Goal: Find specific page/section: Find specific page/section

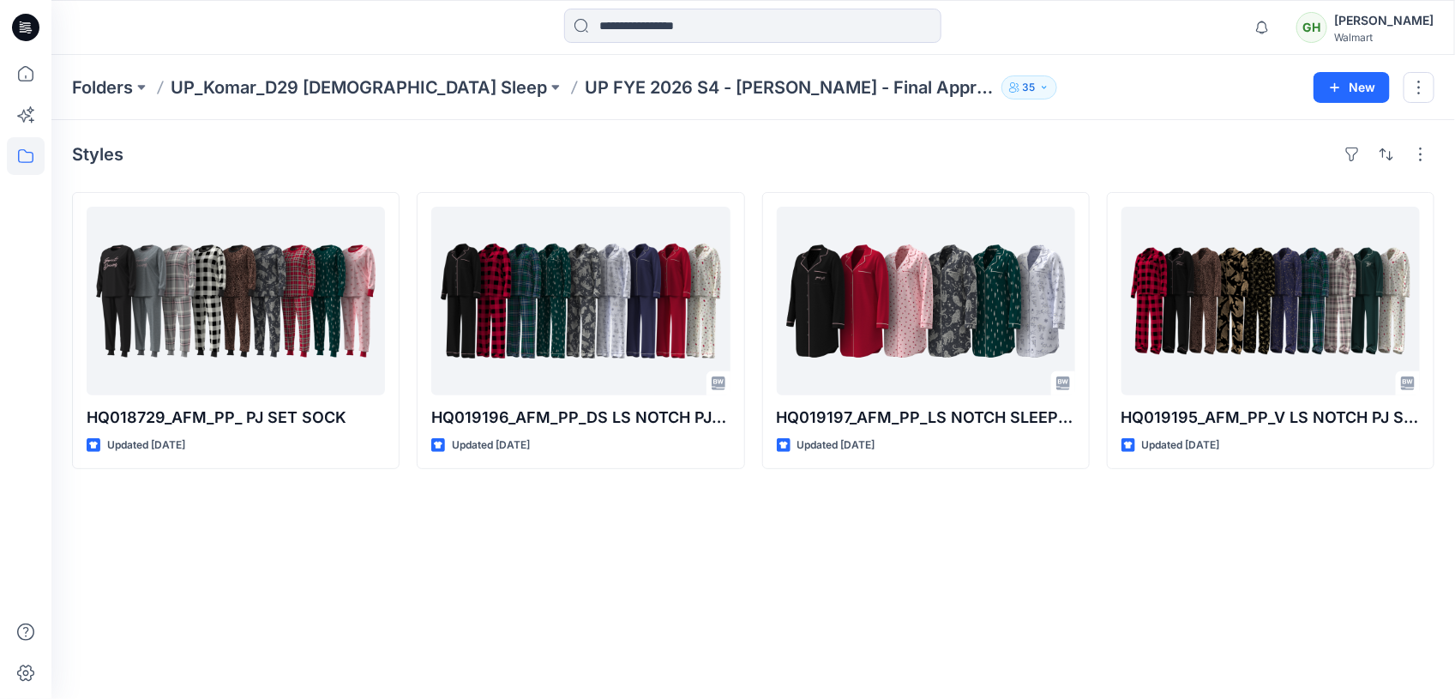
click at [35, 37] on icon at bounding box center [25, 27] width 27 height 55
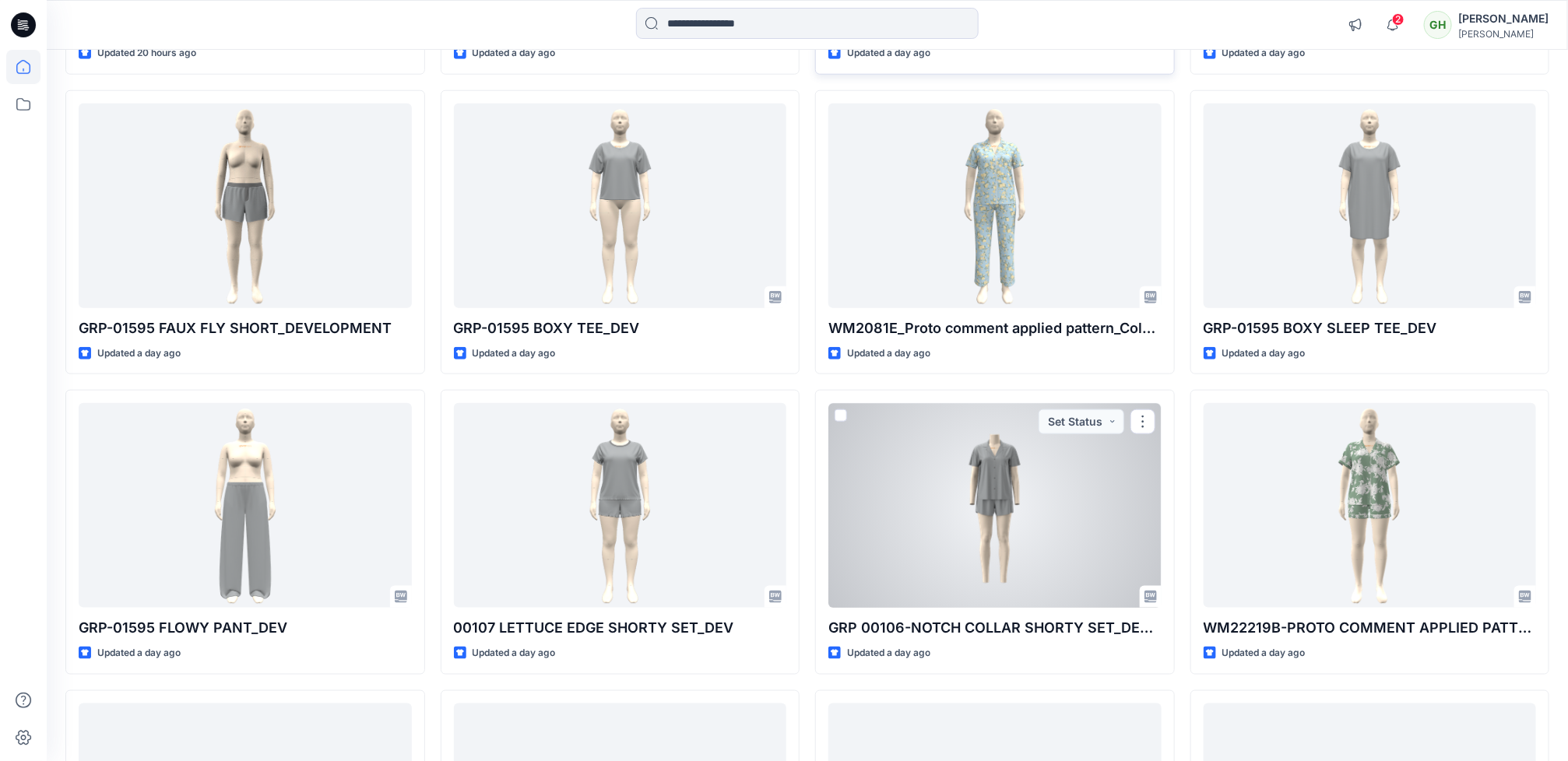
scroll to position [769, 0]
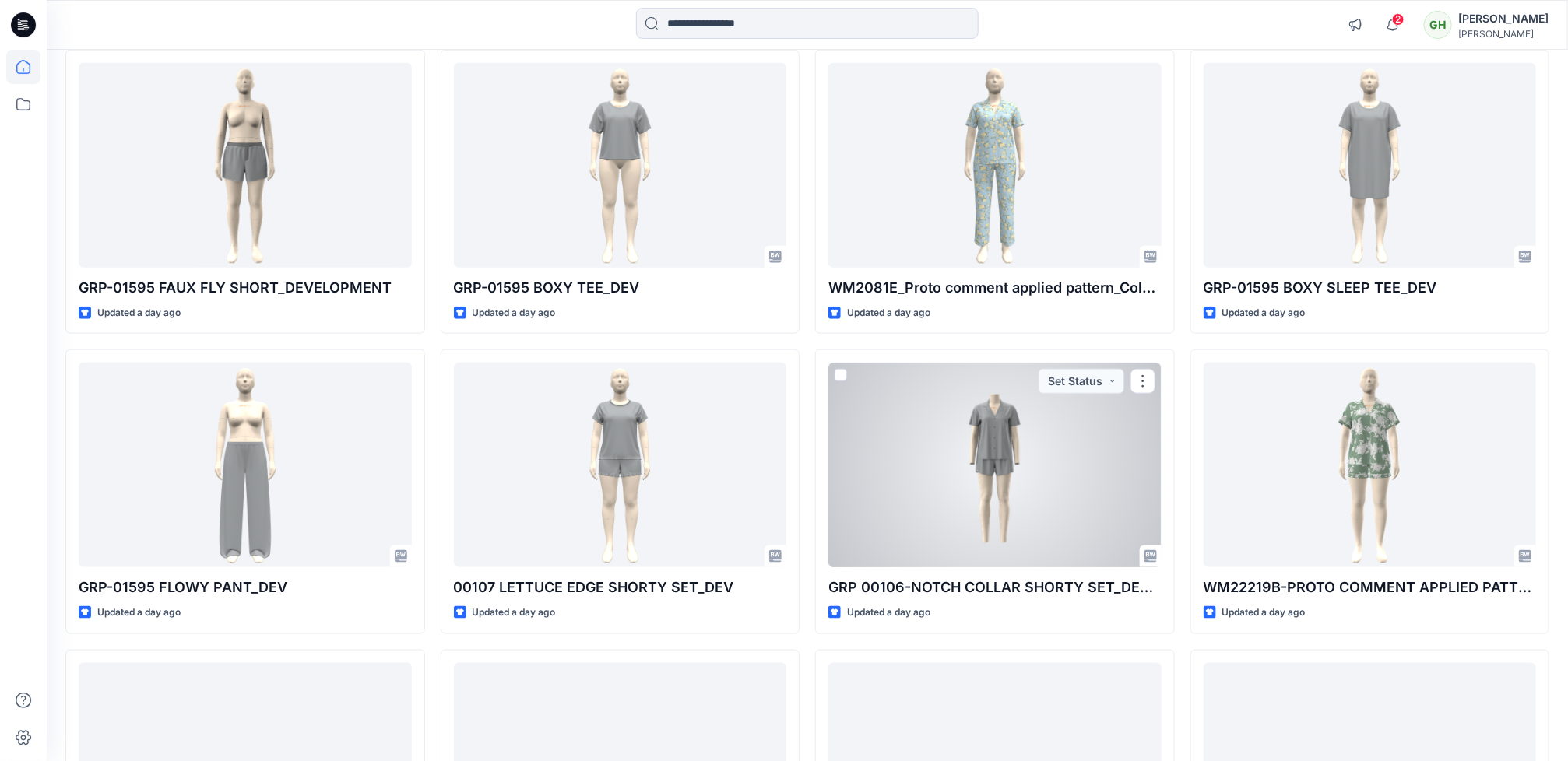
click at [981, 500] on div at bounding box center [994, 464] width 333 height 204
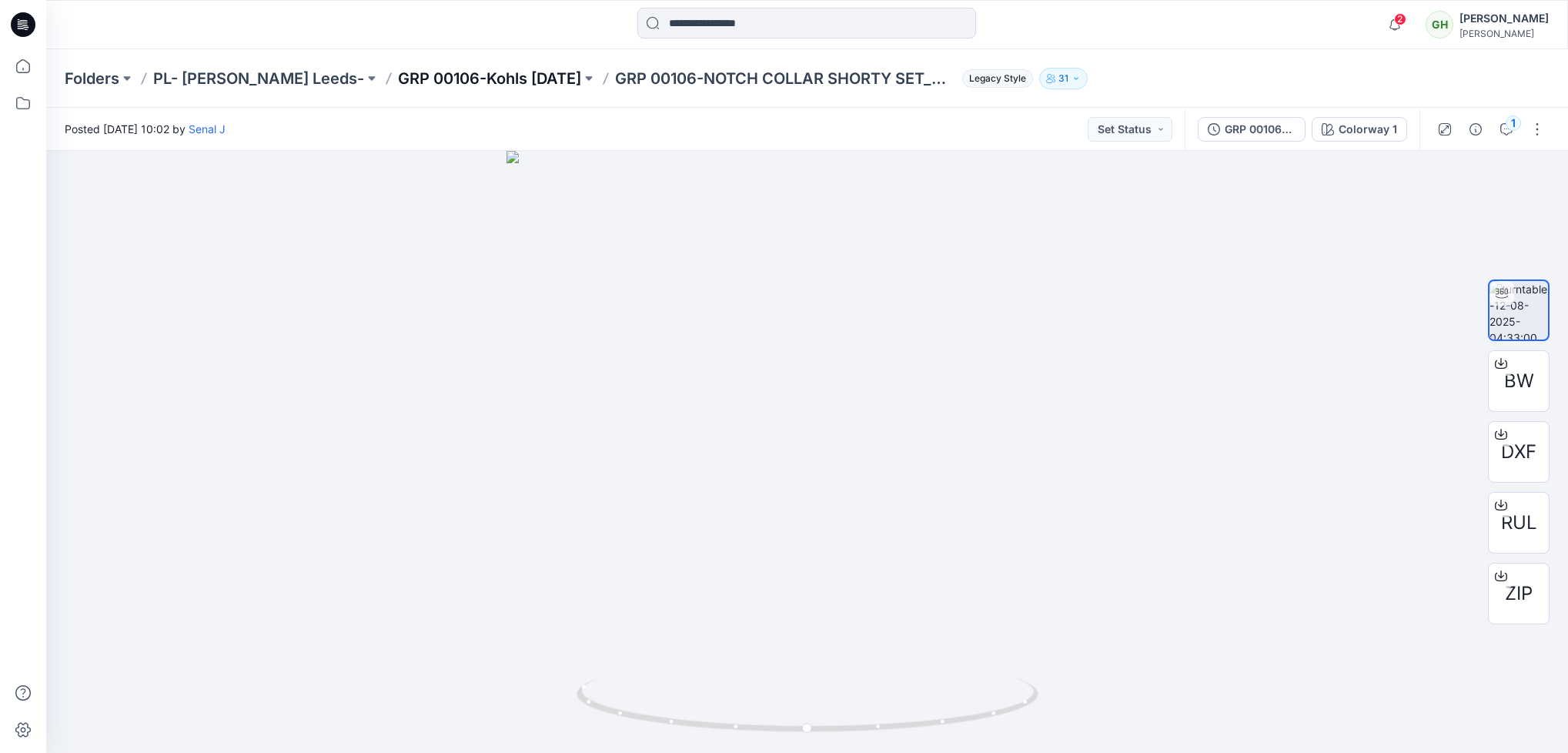
click at [524, 75] on p "GRP 00106-Kohls August 2025" at bounding box center [489, 78] width 183 height 22
click at [17, 38] on icon at bounding box center [22, 24] width 24 height 49
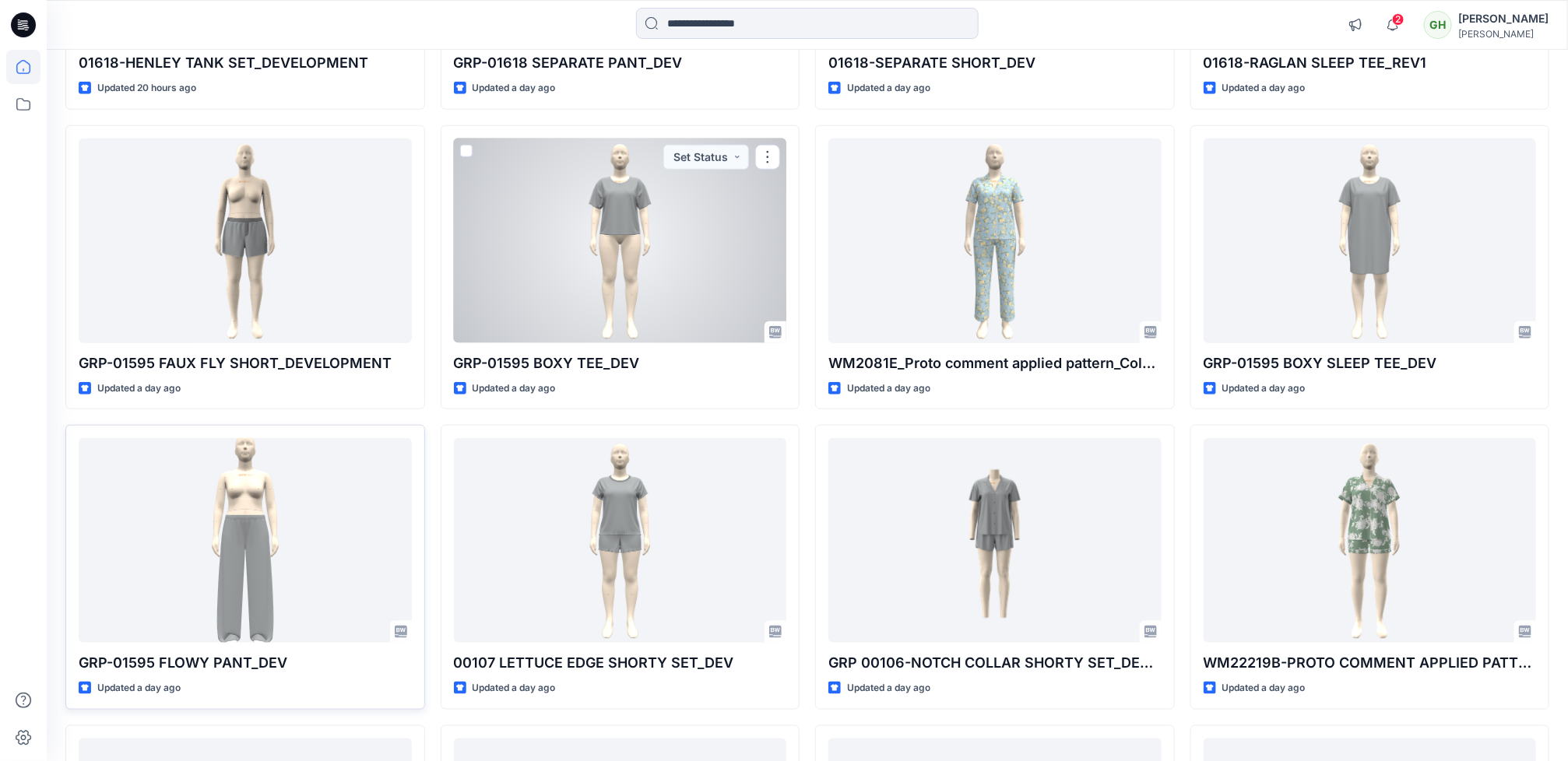
scroll to position [701, 0]
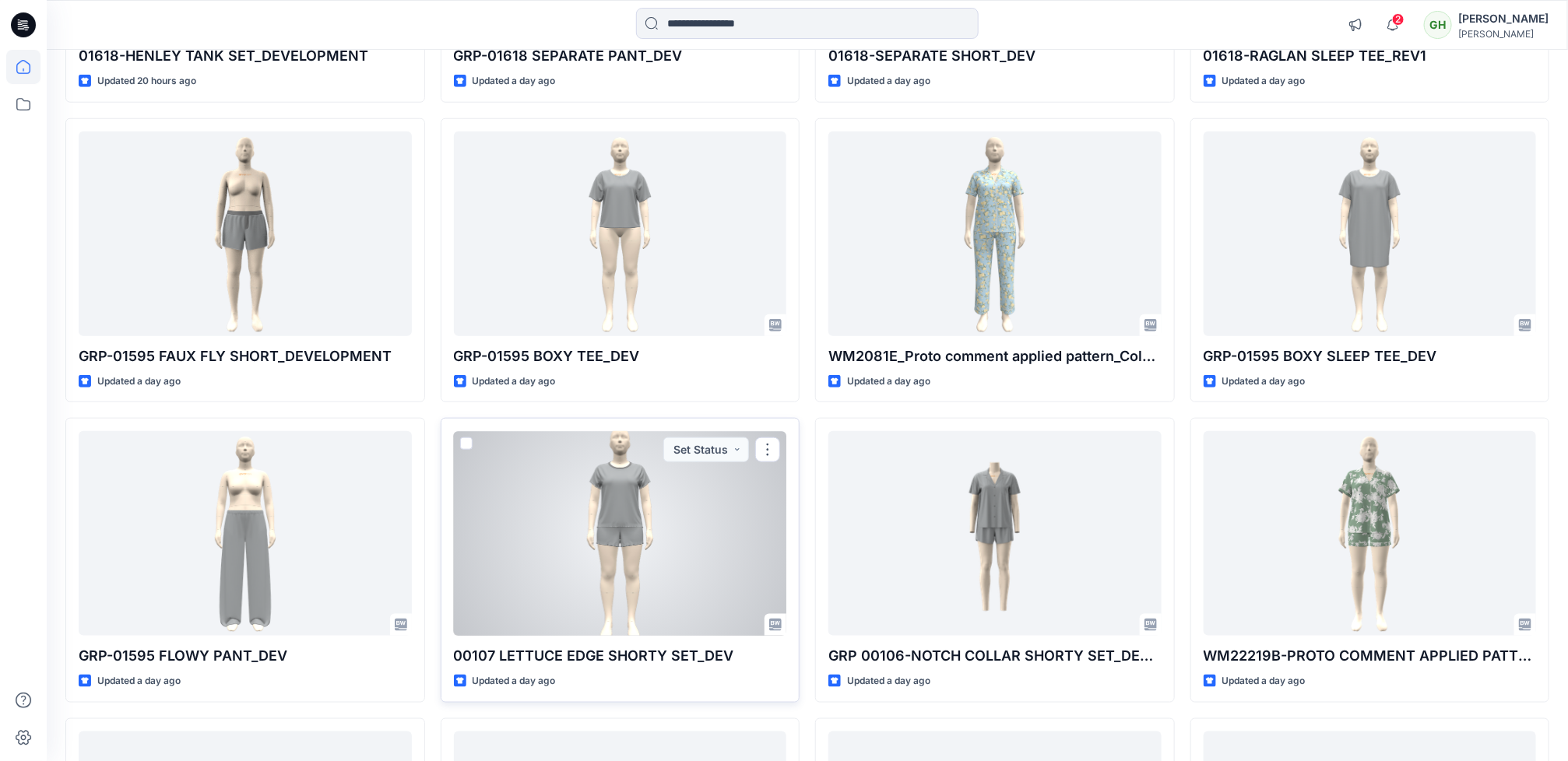
click at [695, 572] on div at bounding box center [620, 533] width 333 height 204
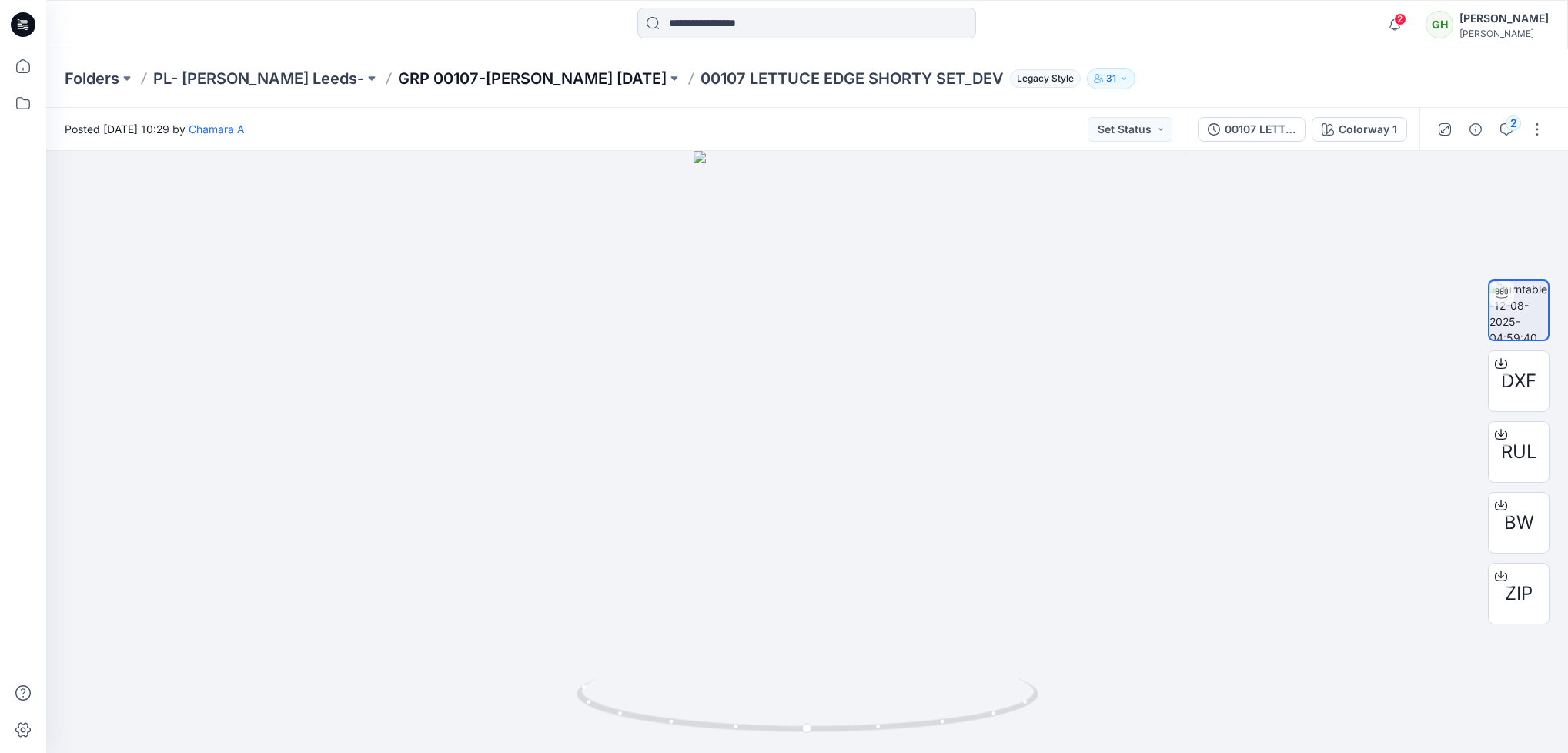
click at [521, 76] on p "GRP 00107-Kohl's August 2025" at bounding box center [532, 78] width 269 height 22
click at [16, 25] on icon at bounding box center [22, 24] width 24 height 24
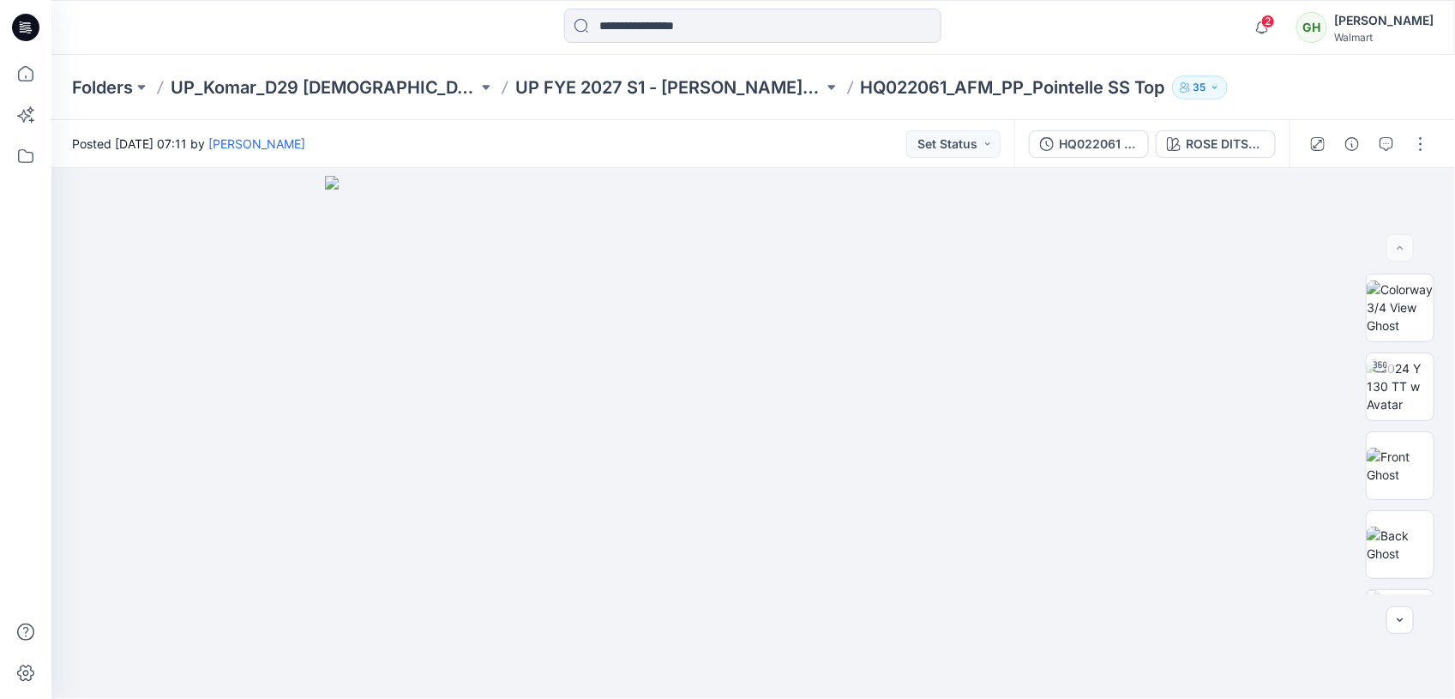
click at [27, 31] on icon at bounding box center [25, 27] width 27 height 27
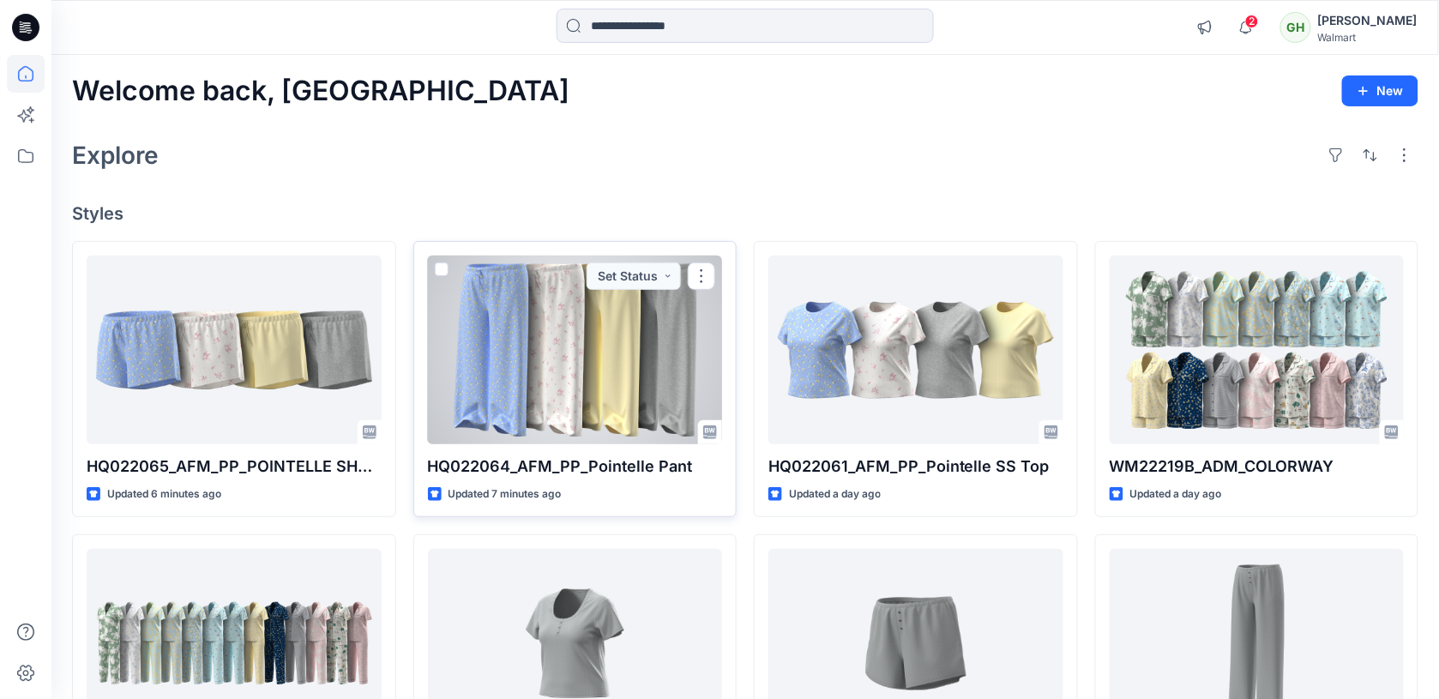
click at [663, 410] on div at bounding box center [575, 349] width 295 height 189
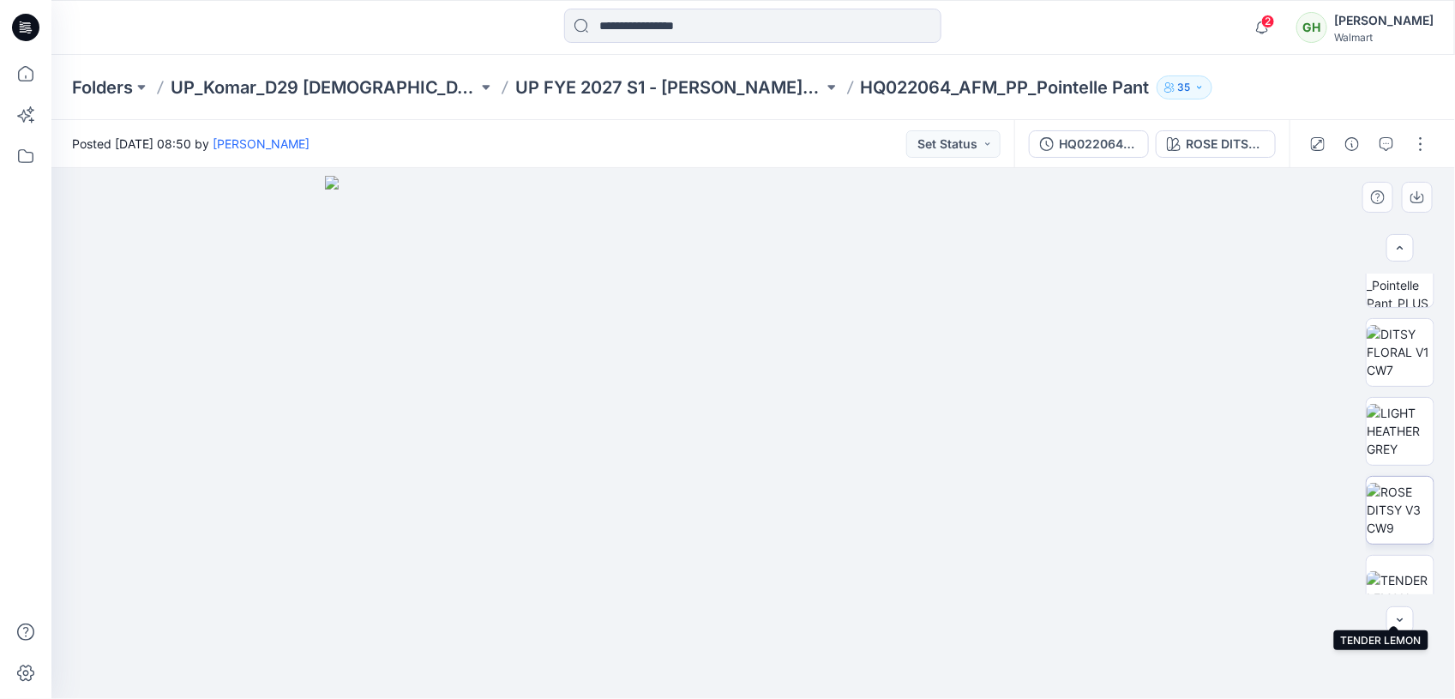
scroll to position [643, 0]
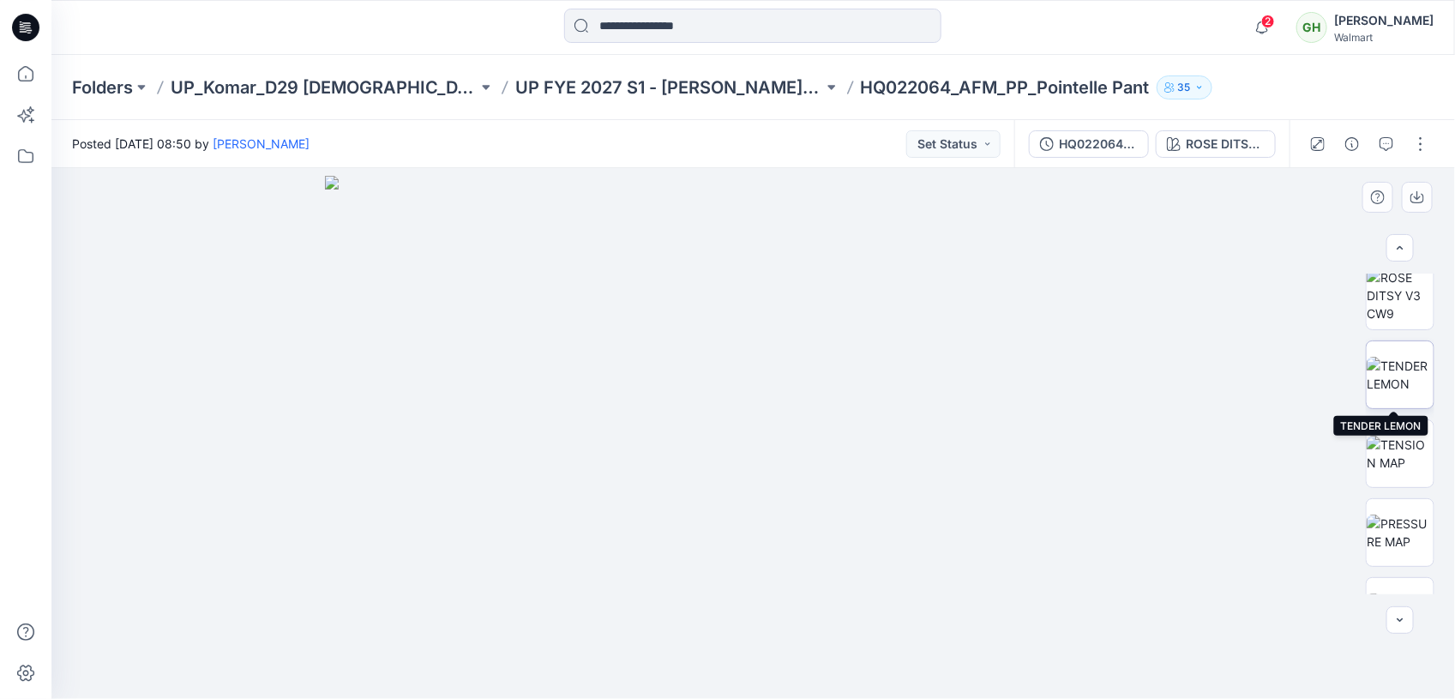
click at [1400, 378] on img at bounding box center [1400, 375] width 67 height 36
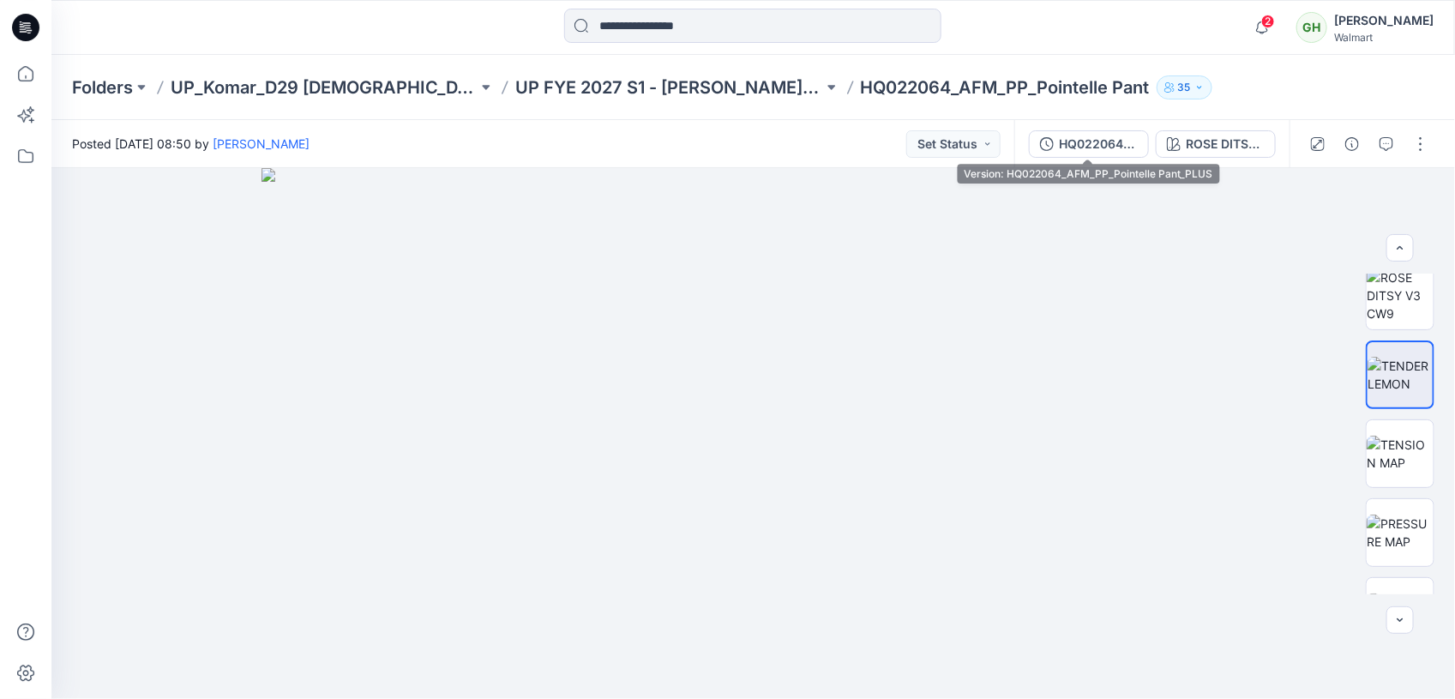
click at [1102, 141] on div "HQ022064_AFM_PP_Pointelle Pant_PLUS" at bounding box center [1098, 144] width 79 height 19
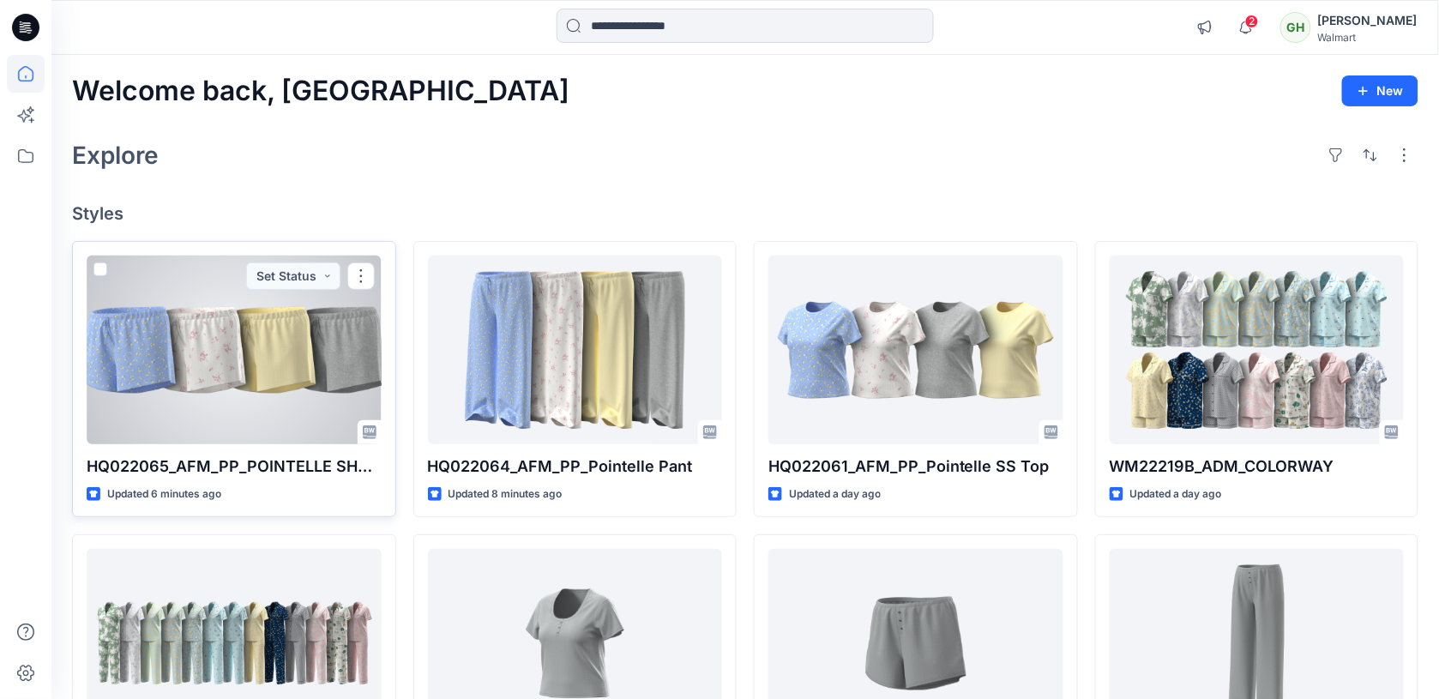
click at [291, 345] on div at bounding box center [234, 349] width 295 height 189
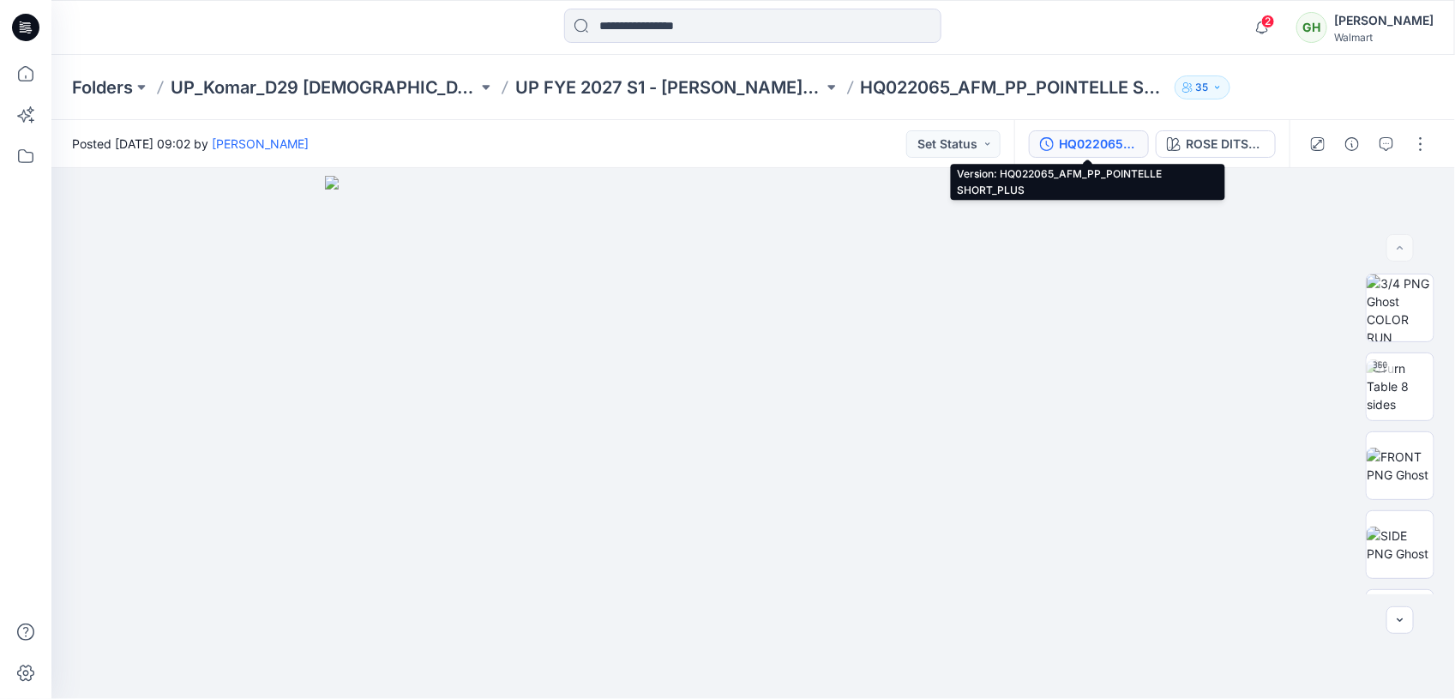
click at [1089, 140] on div "HQ022065_AFM_PP_POINTELLE SHORT_PLUS" at bounding box center [1098, 144] width 79 height 19
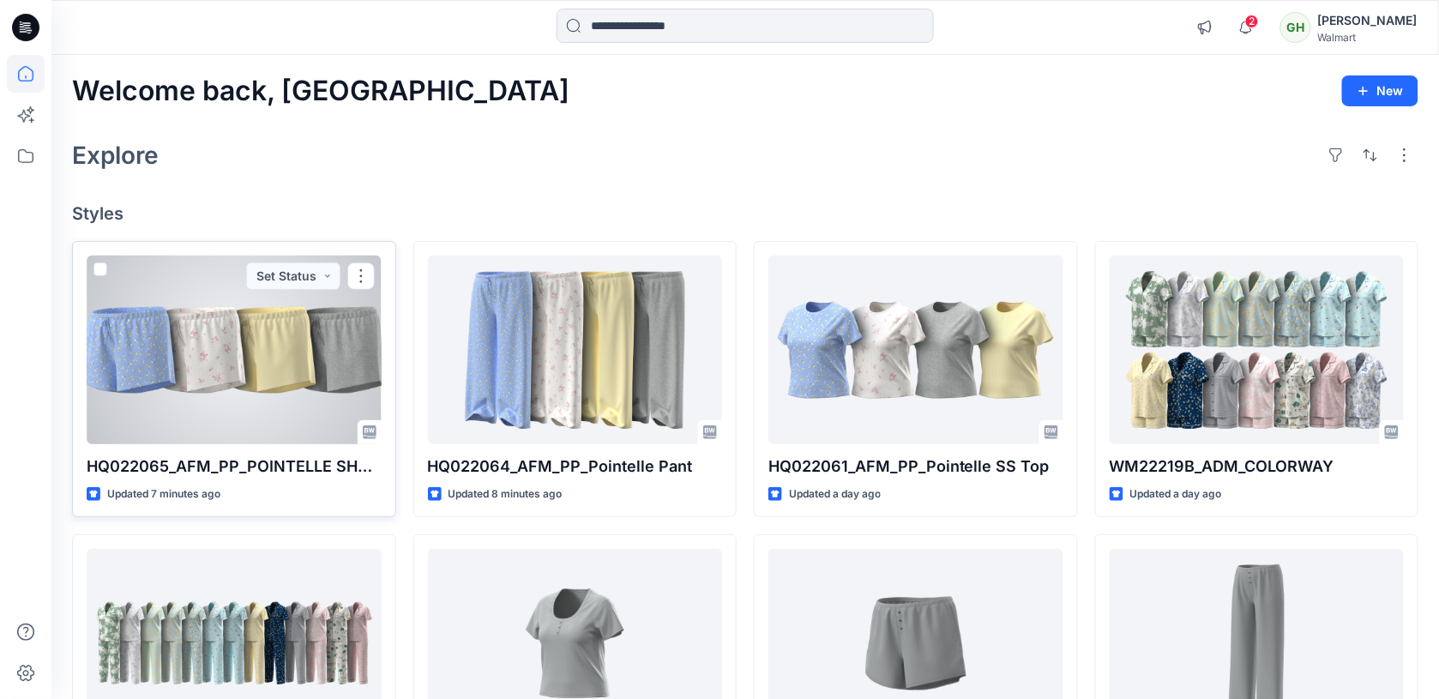
click at [245, 364] on div at bounding box center [234, 349] width 295 height 189
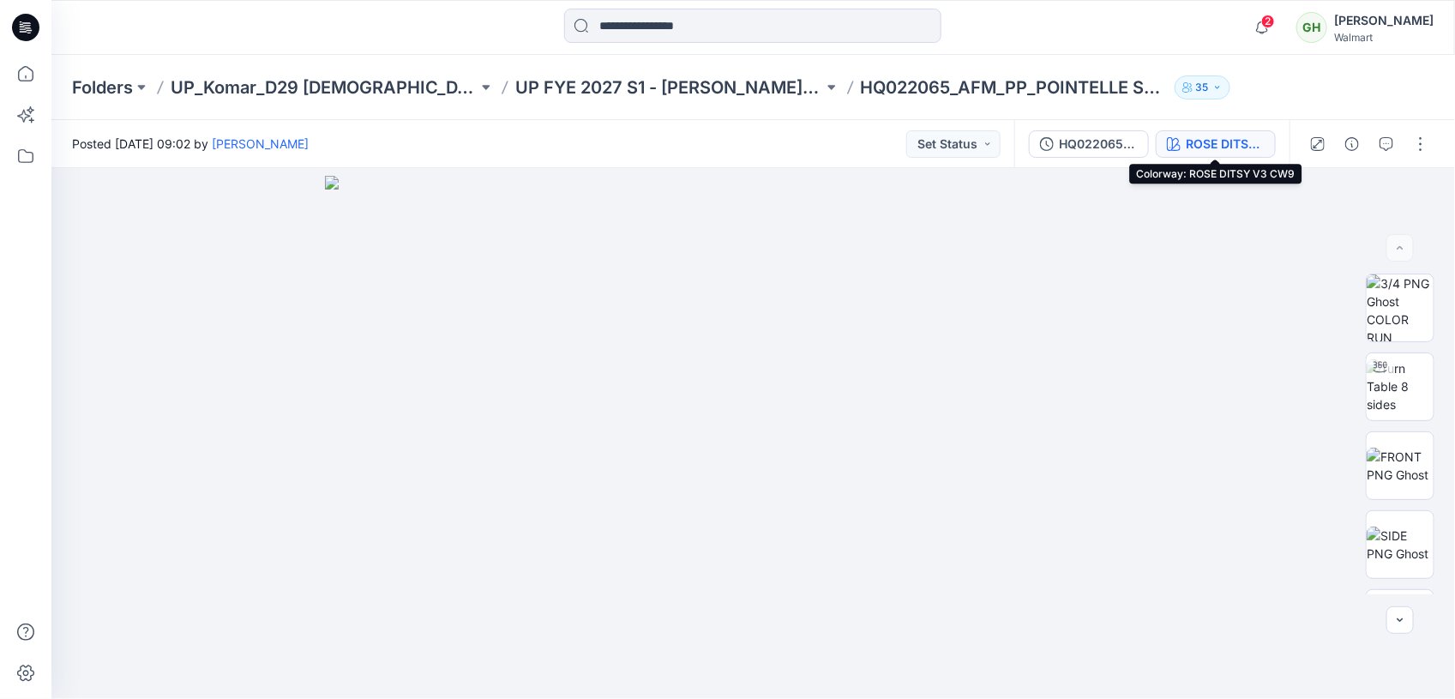
click at [1222, 141] on div "ROSE DITSY V3 CW9" at bounding box center [1225, 144] width 79 height 19
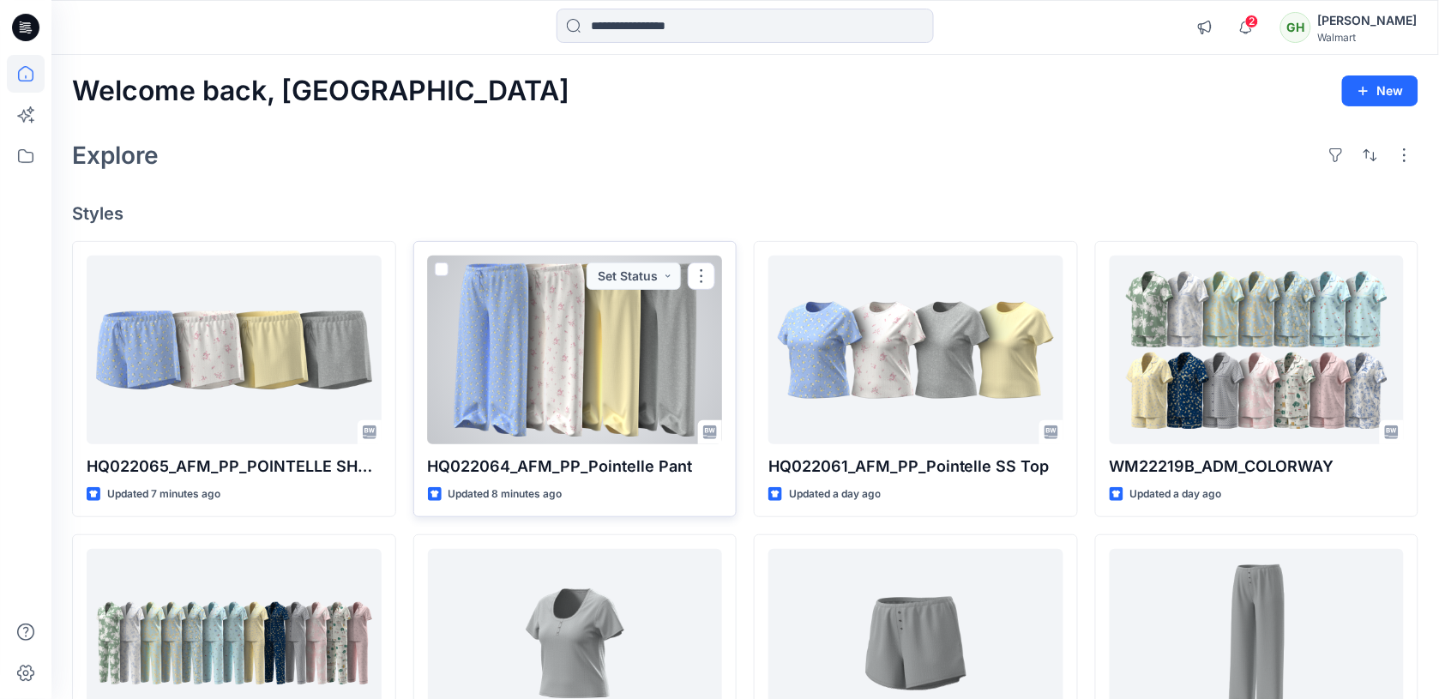
click at [650, 387] on div at bounding box center [575, 349] width 295 height 189
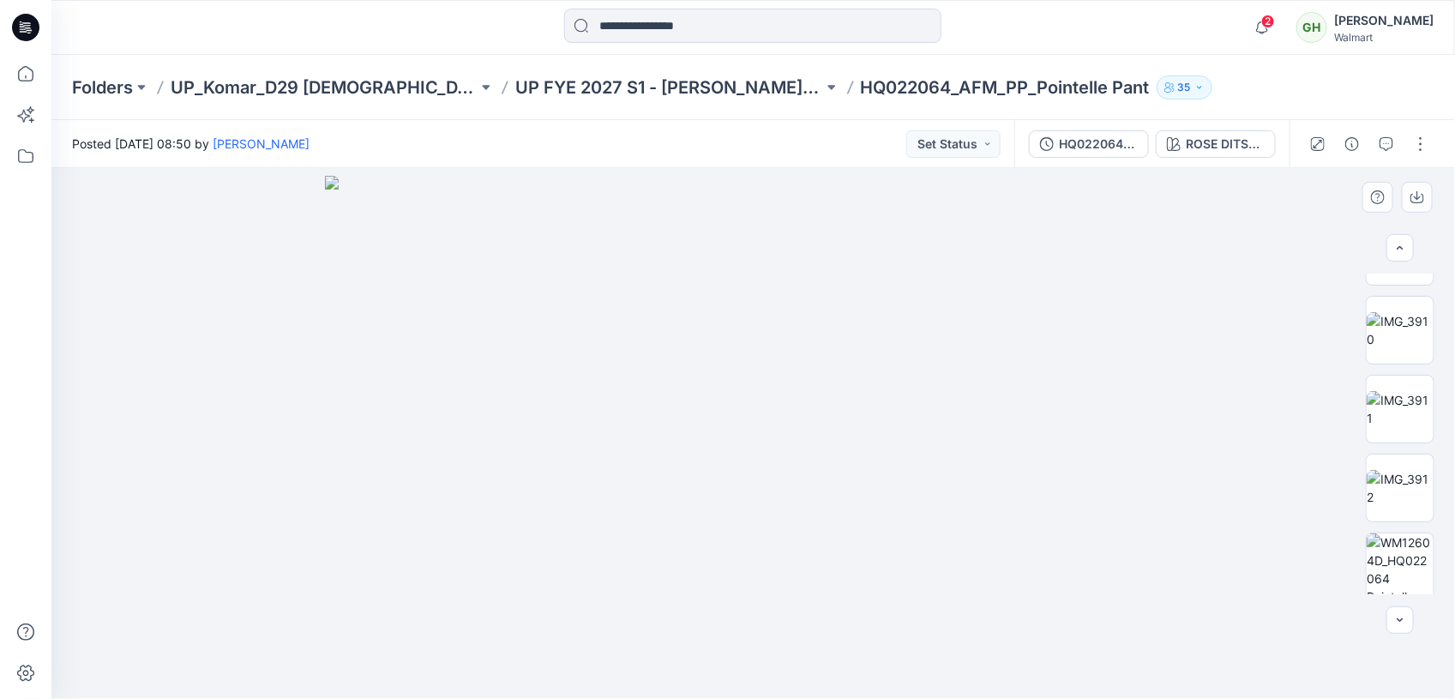
scroll to position [1246, 0]
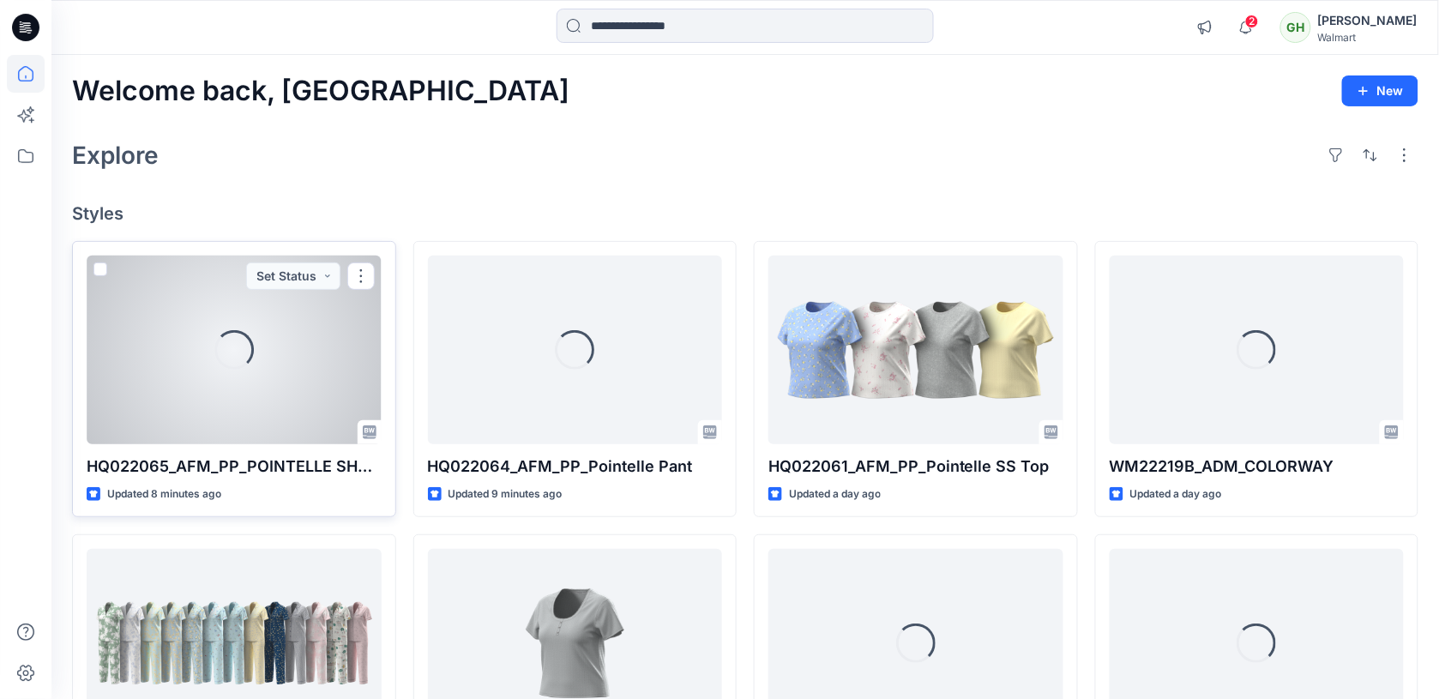
click at [267, 413] on div "Loading..." at bounding box center [234, 349] width 295 height 189
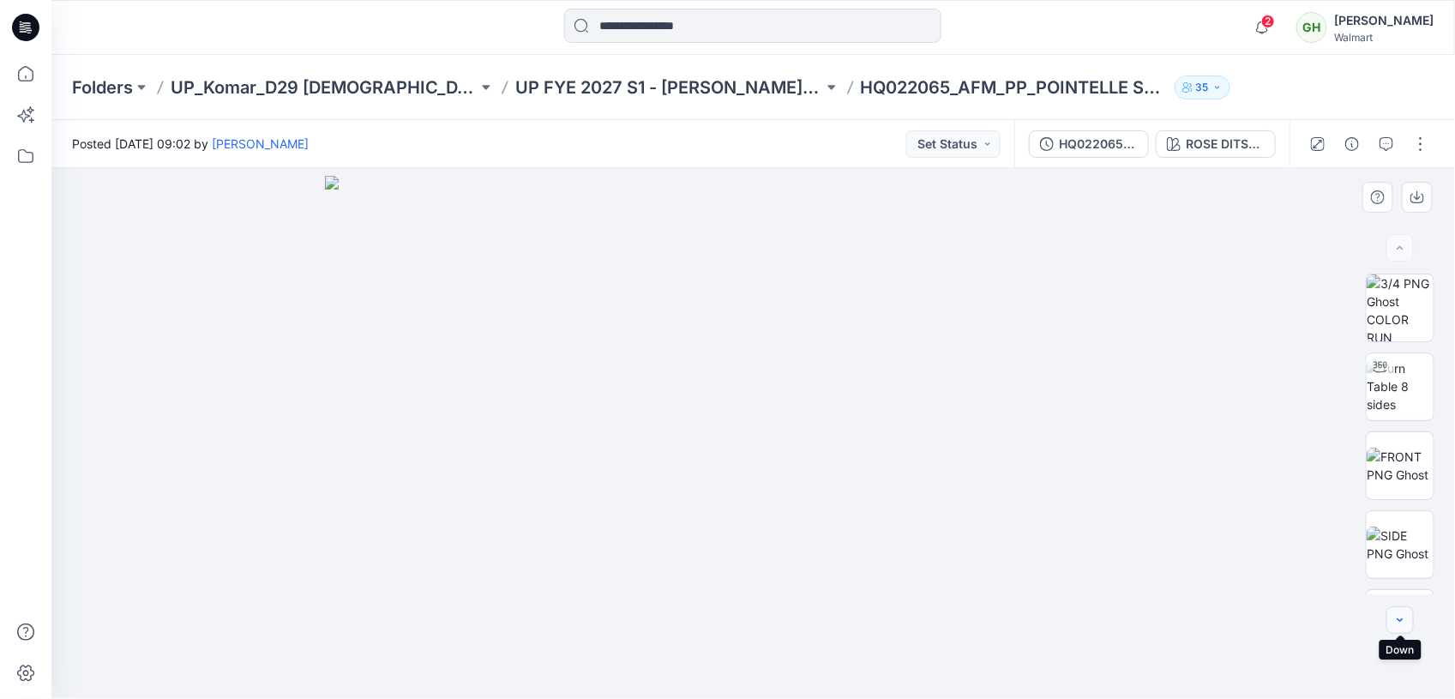
click at [1409, 617] on button "button" at bounding box center [1399, 619] width 27 height 27
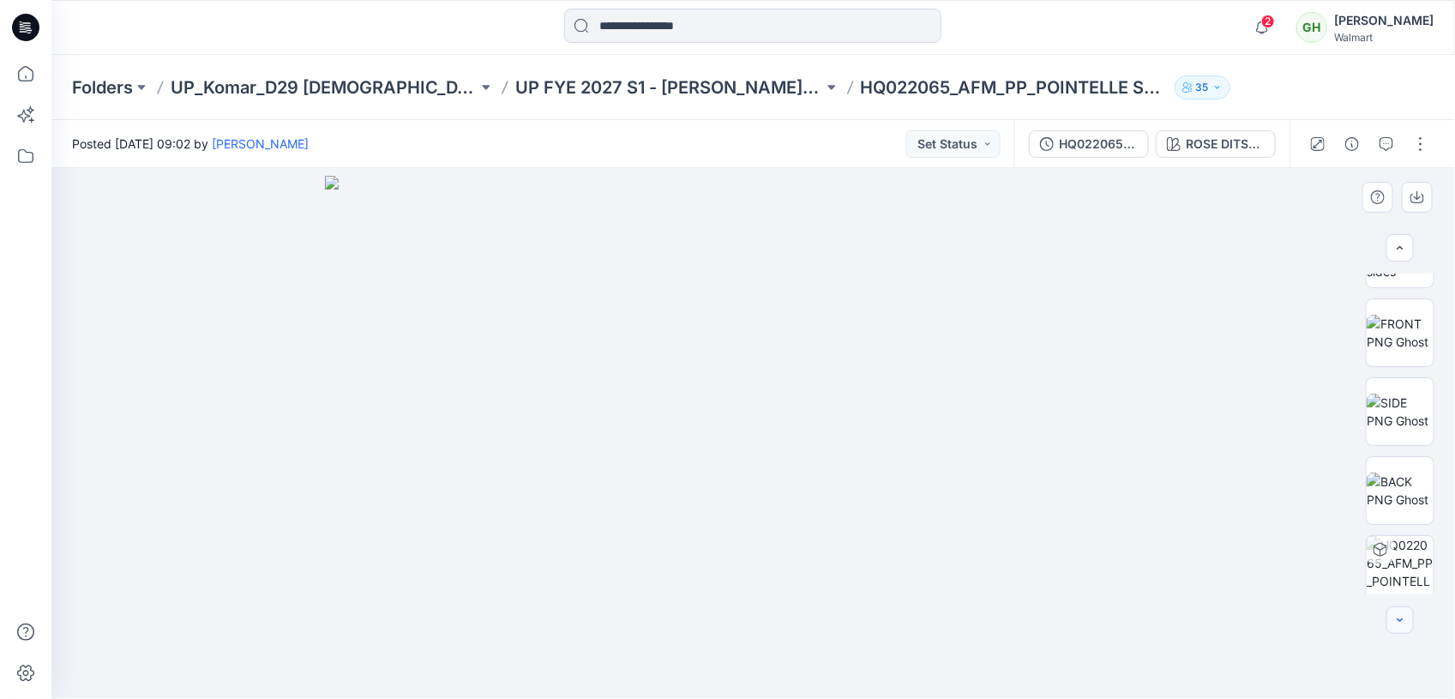
click at [1409, 617] on button "button" at bounding box center [1399, 619] width 27 height 27
click at [1408, 616] on button "button" at bounding box center [1399, 619] width 27 height 27
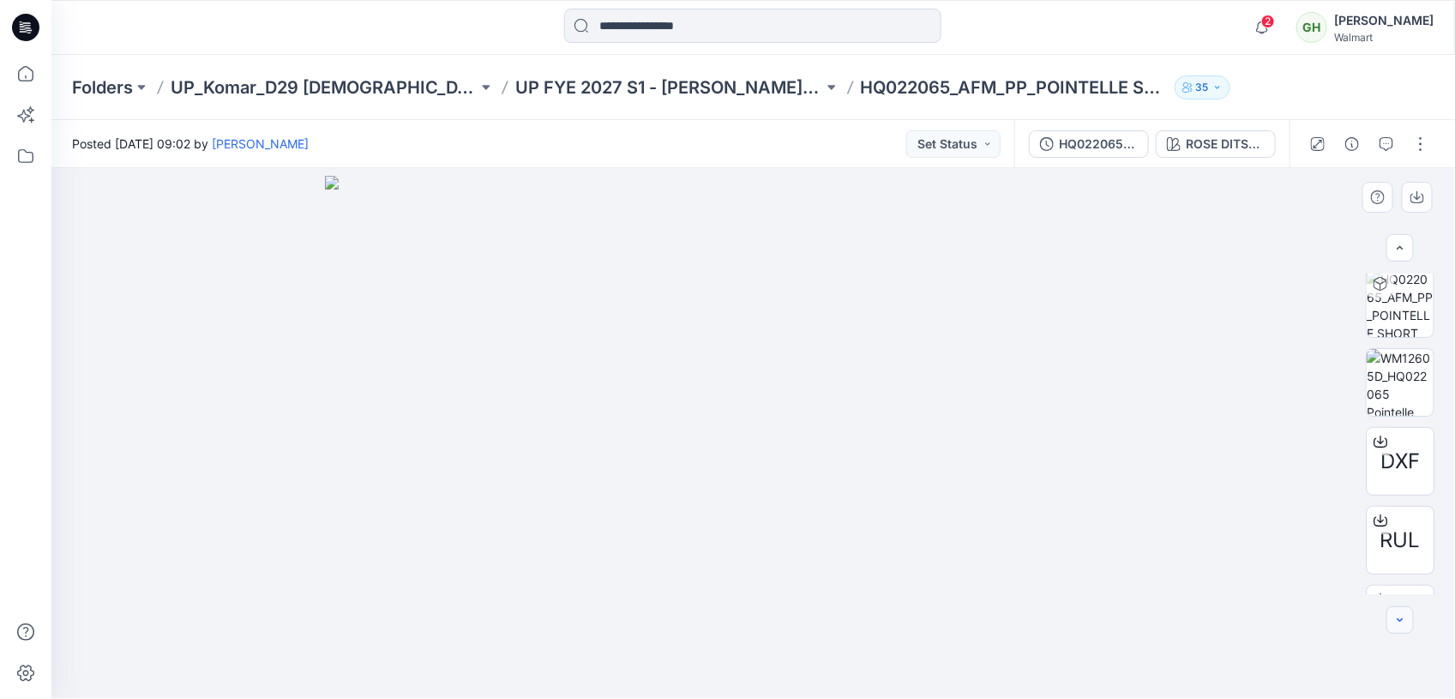
click at [1408, 616] on button "button" at bounding box center [1399, 619] width 27 height 27
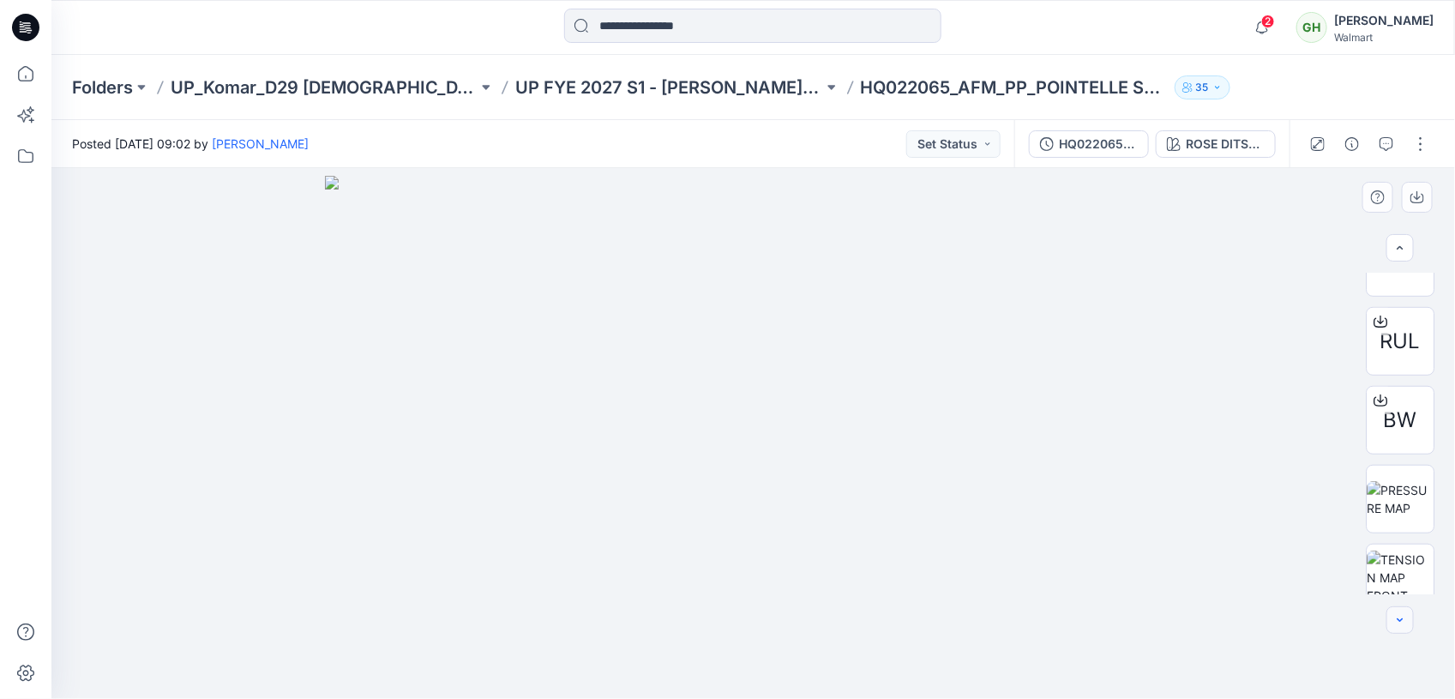
click at [1408, 616] on button "button" at bounding box center [1399, 619] width 27 height 27
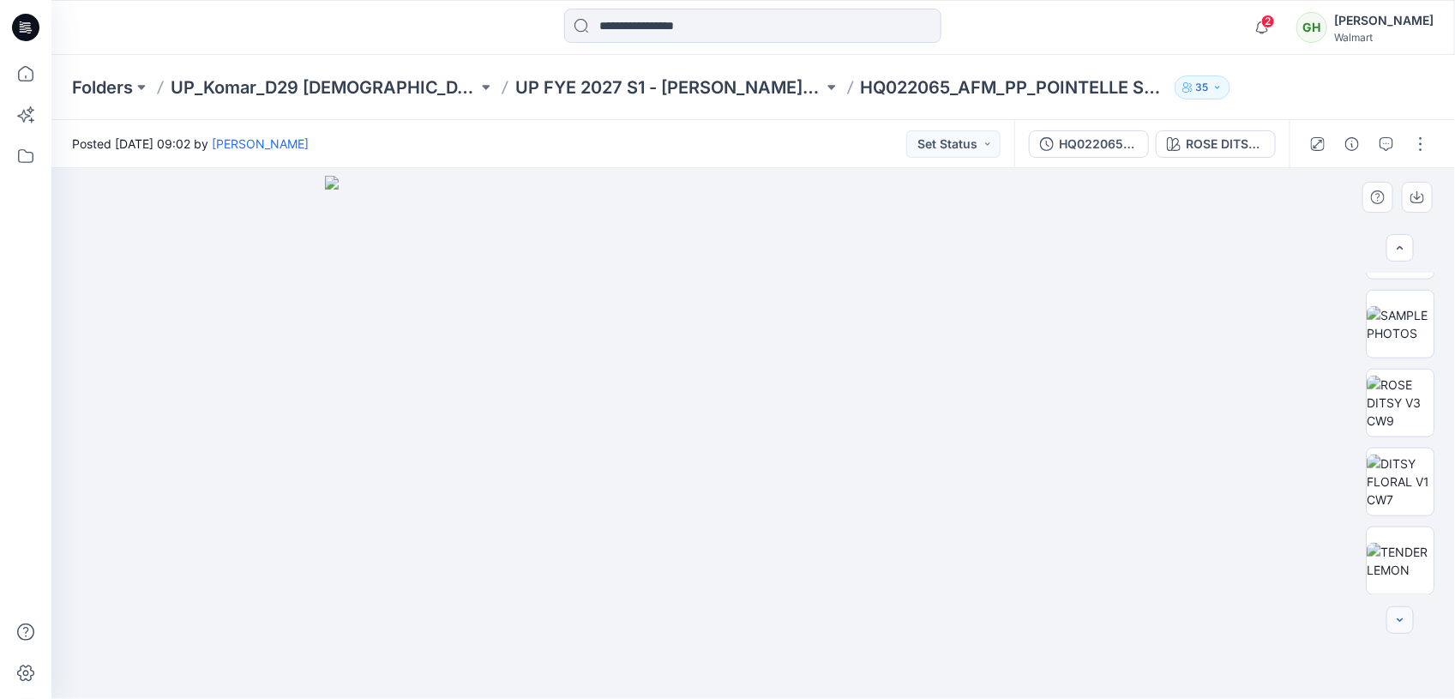
click at [1408, 616] on button "button" at bounding box center [1399, 619] width 27 height 27
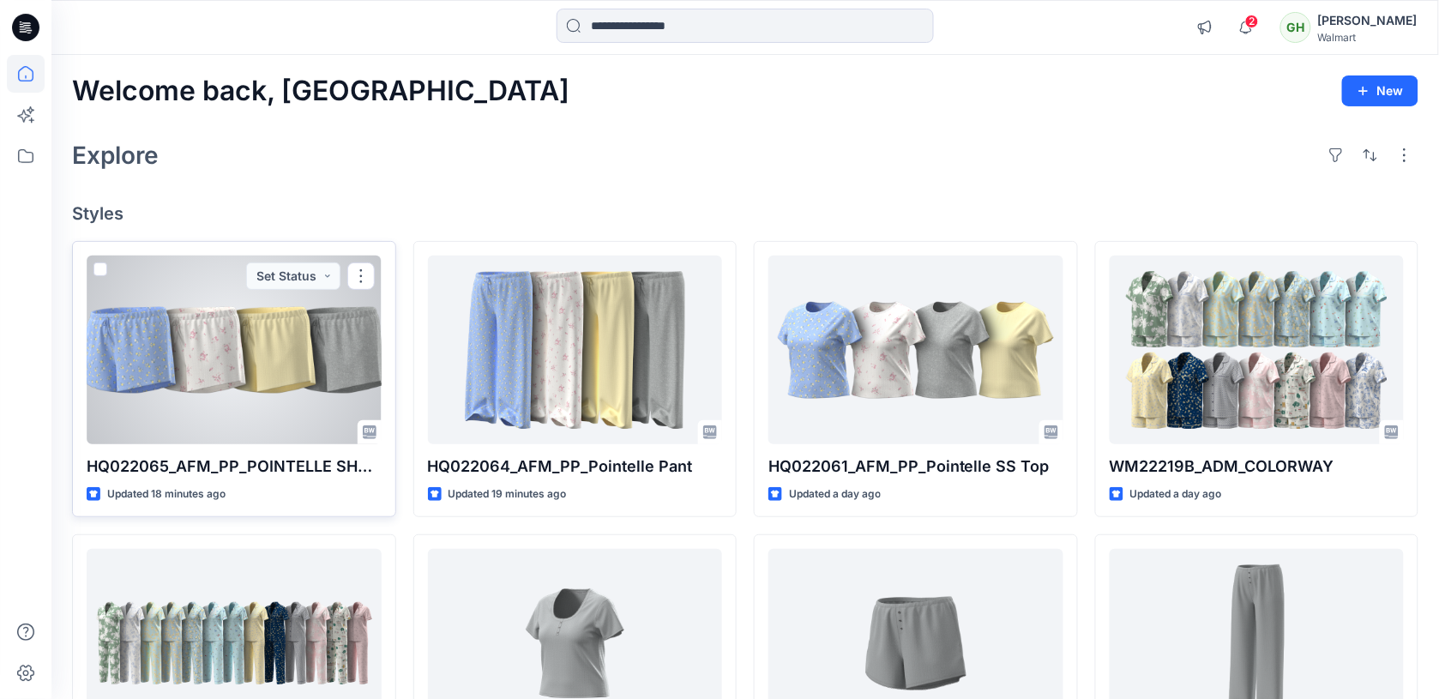
click at [249, 309] on div at bounding box center [234, 349] width 295 height 189
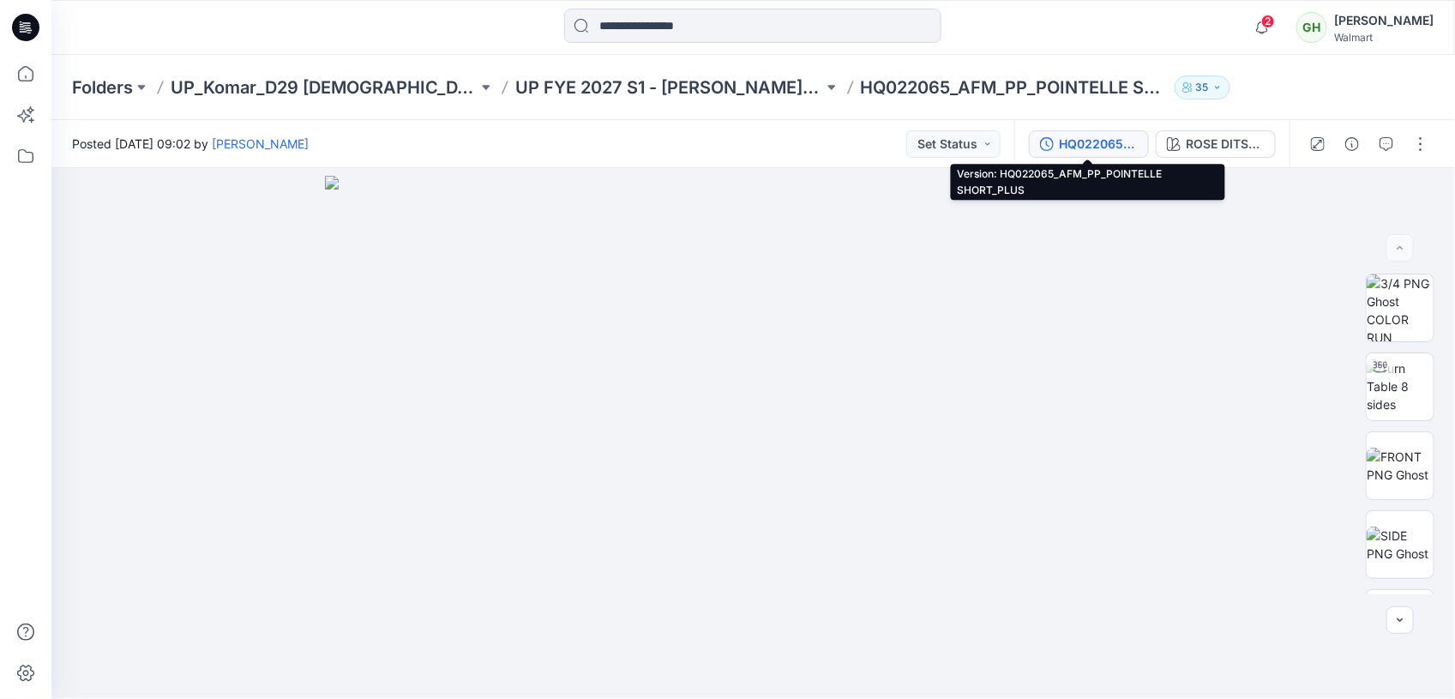
click at [1083, 138] on div "HQ022065_AFM_PP_POINTELLE SHORT_PLUS" at bounding box center [1098, 144] width 79 height 19
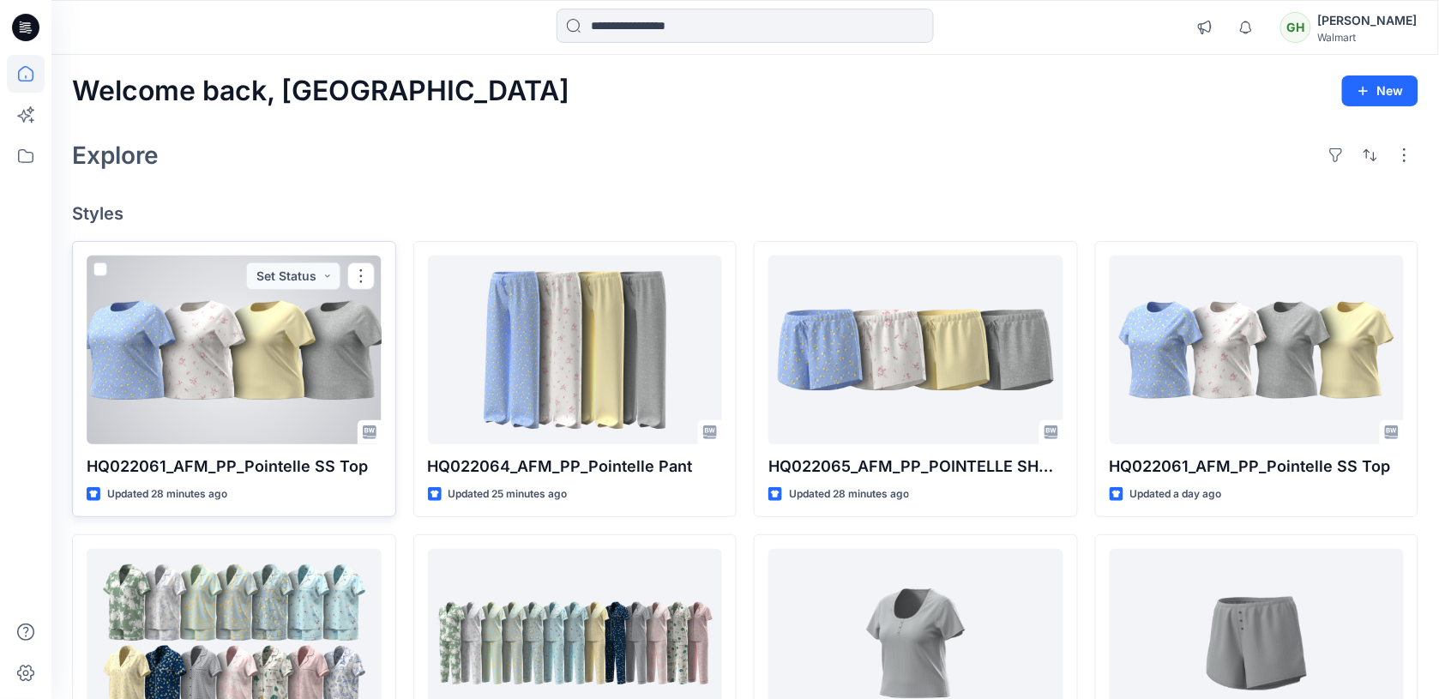
click at [268, 395] on div at bounding box center [234, 349] width 295 height 189
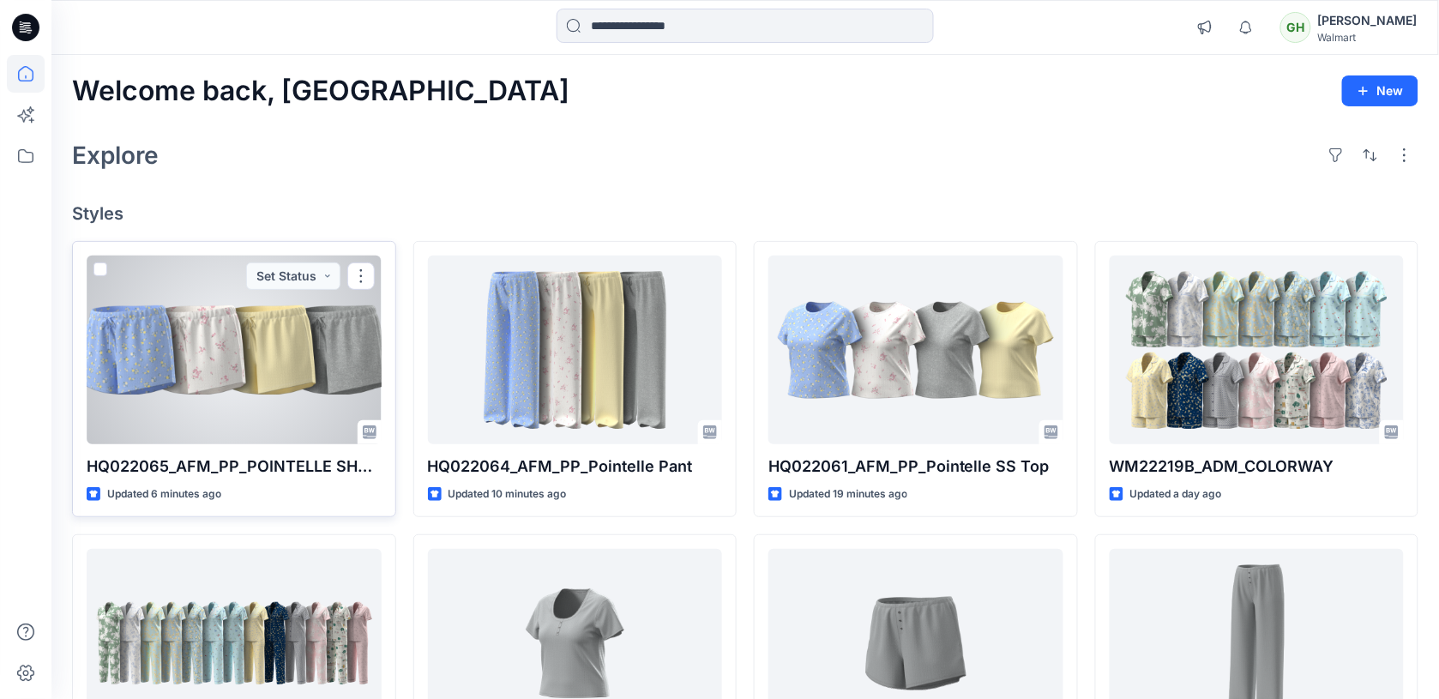
click at [141, 366] on div at bounding box center [234, 349] width 295 height 189
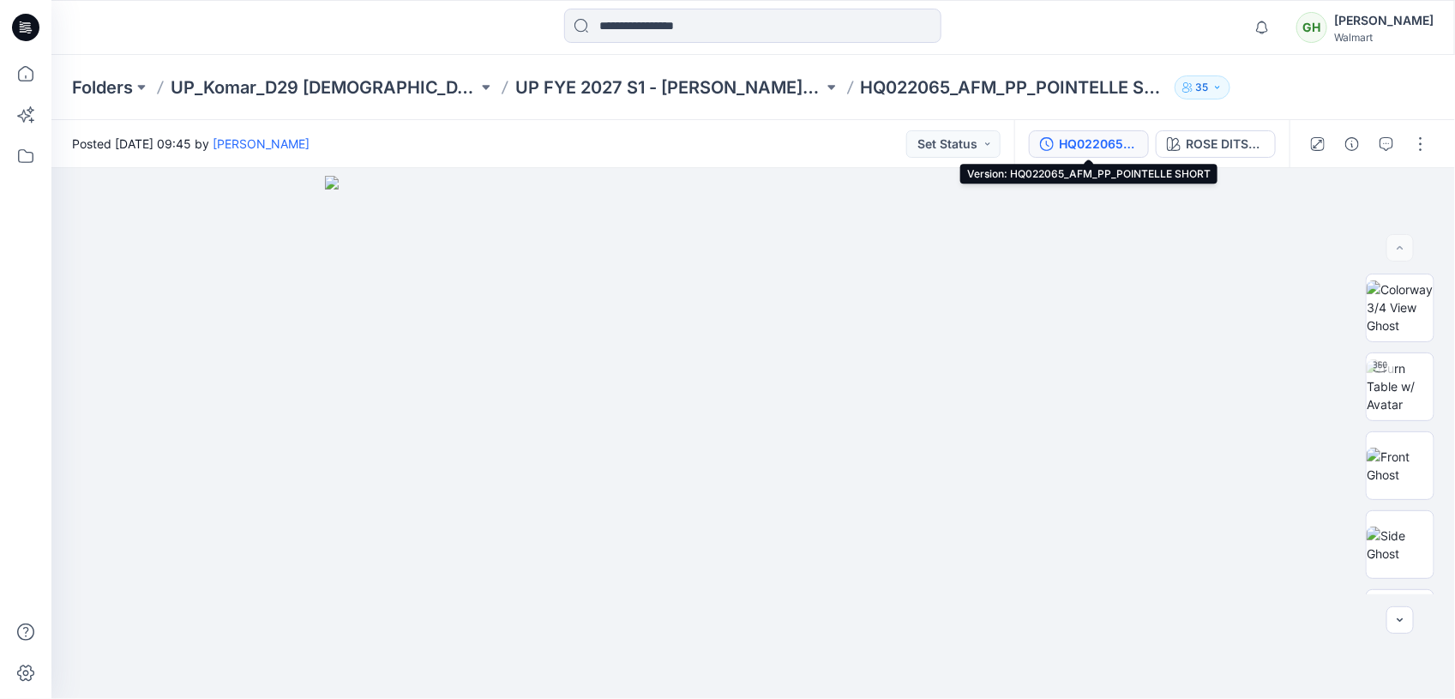
click at [1085, 142] on div "HQ022065_AFM_PP_POINTELLE SHORT" at bounding box center [1098, 144] width 79 height 19
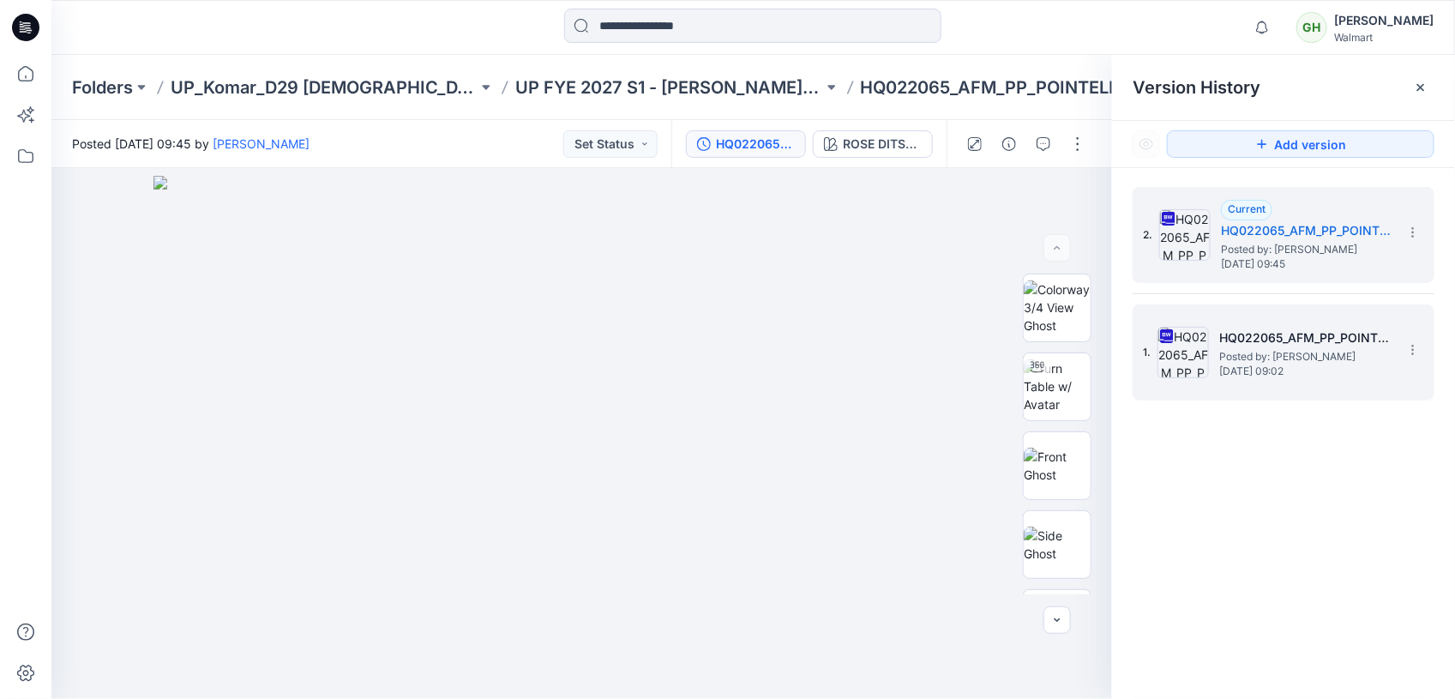
click at [1262, 384] on div "1. HQ022065_AFM_PP_POINTELLE SHORT_PLUS Posted by: [PERSON_NAME] [DATE] 09:02" at bounding box center [1271, 352] width 257 height 82
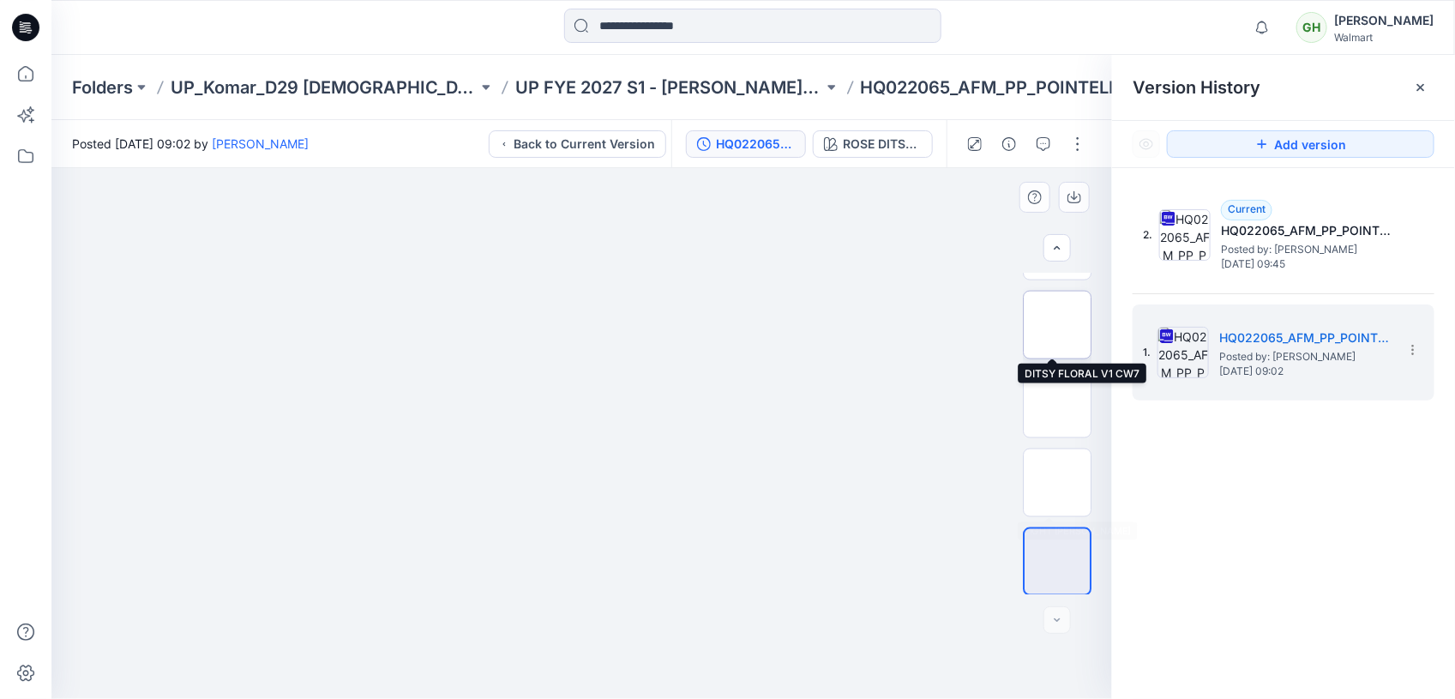
scroll to position [1089, 0]
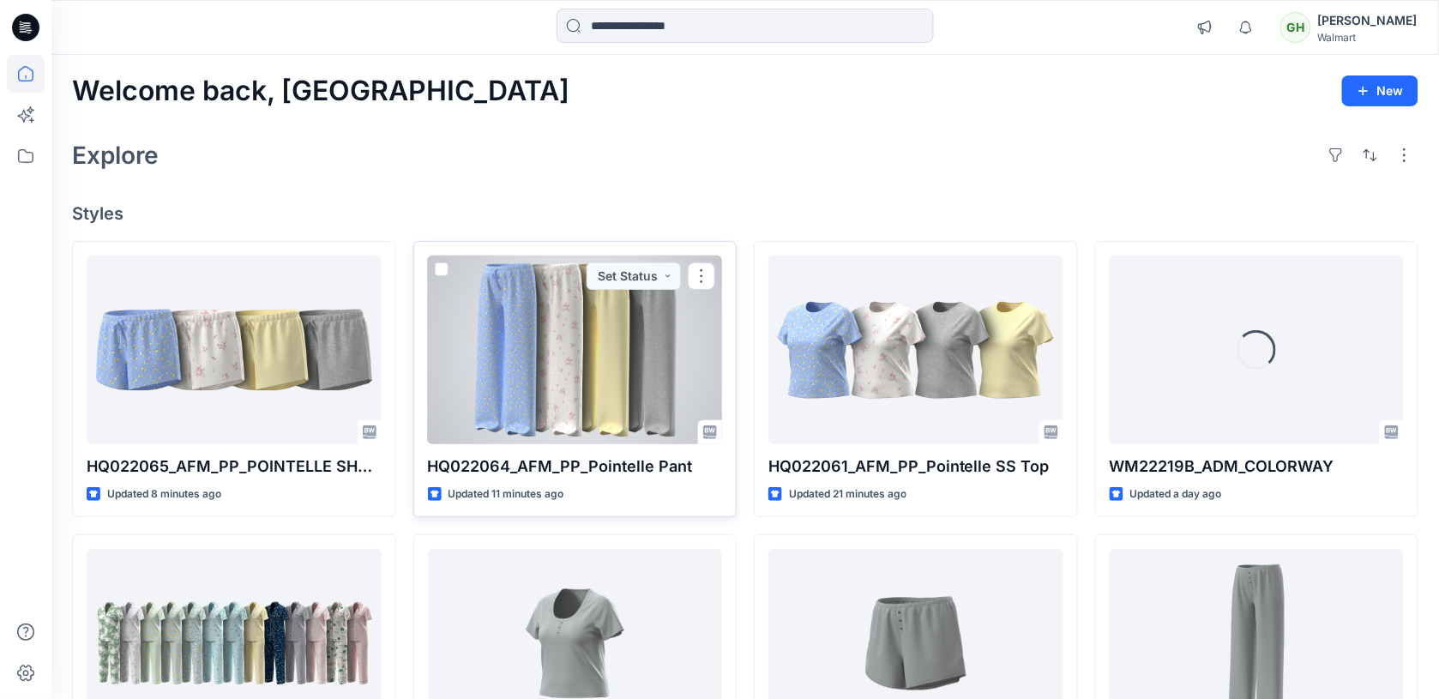
click at [543, 347] on div at bounding box center [575, 349] width 295 height 189
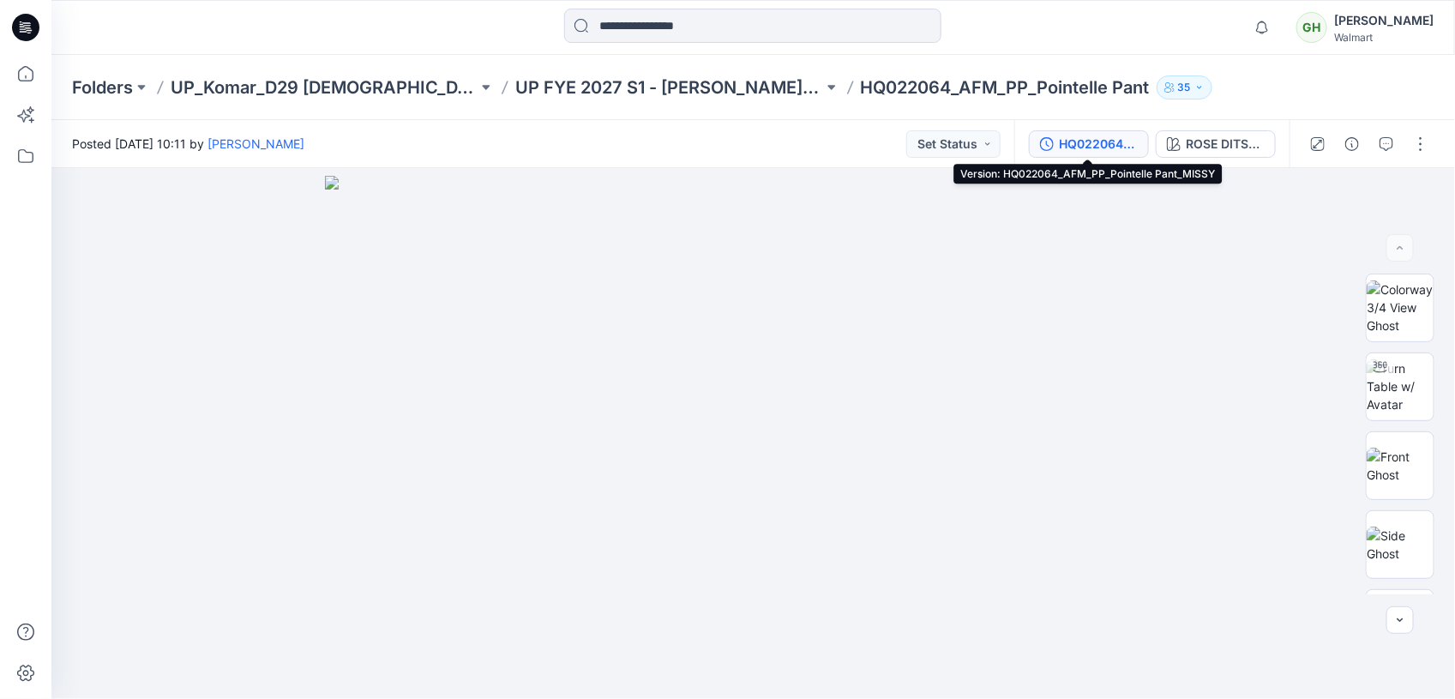
click at [1090, 147] on div "HQ022064_AFM_PP_Pointelle Pant_MISSY" at bounding box center [1098, 144] width 79 height 19
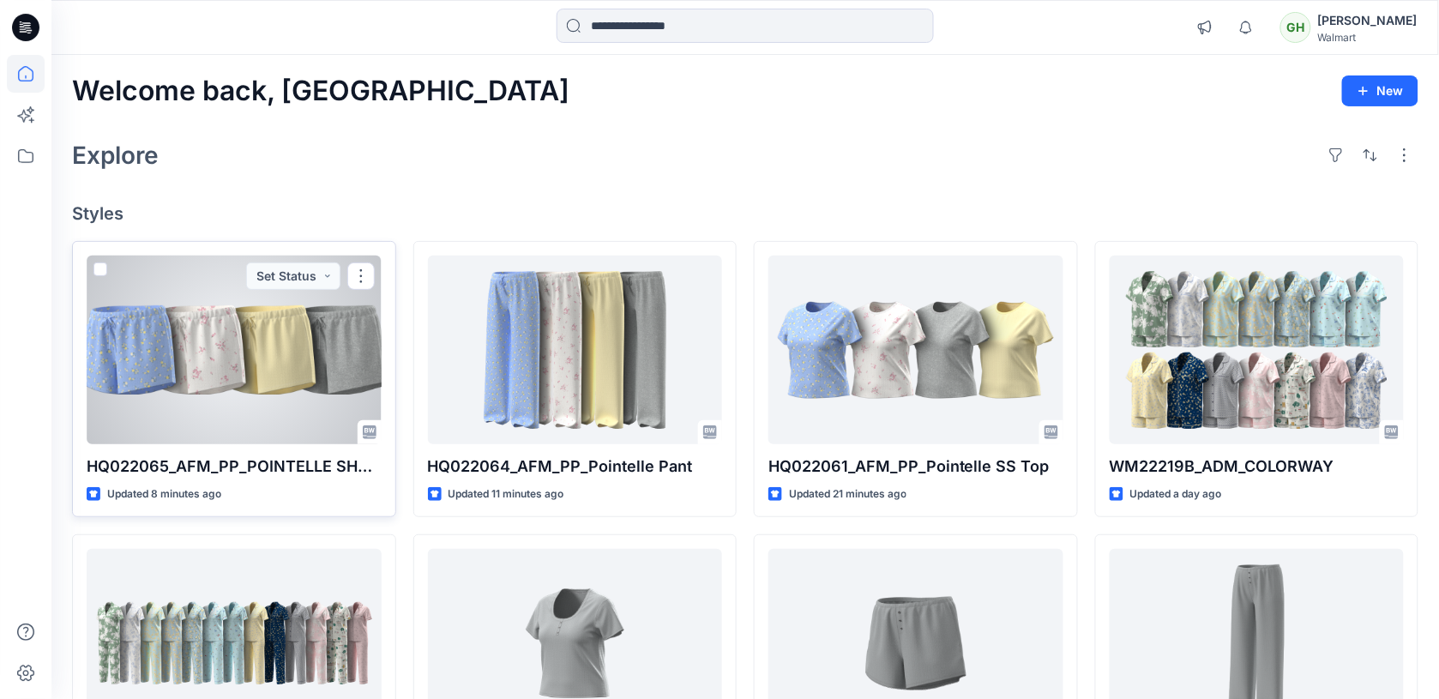
click at [255, 357] on div at bounding box center [234, 349] width 295 height 189
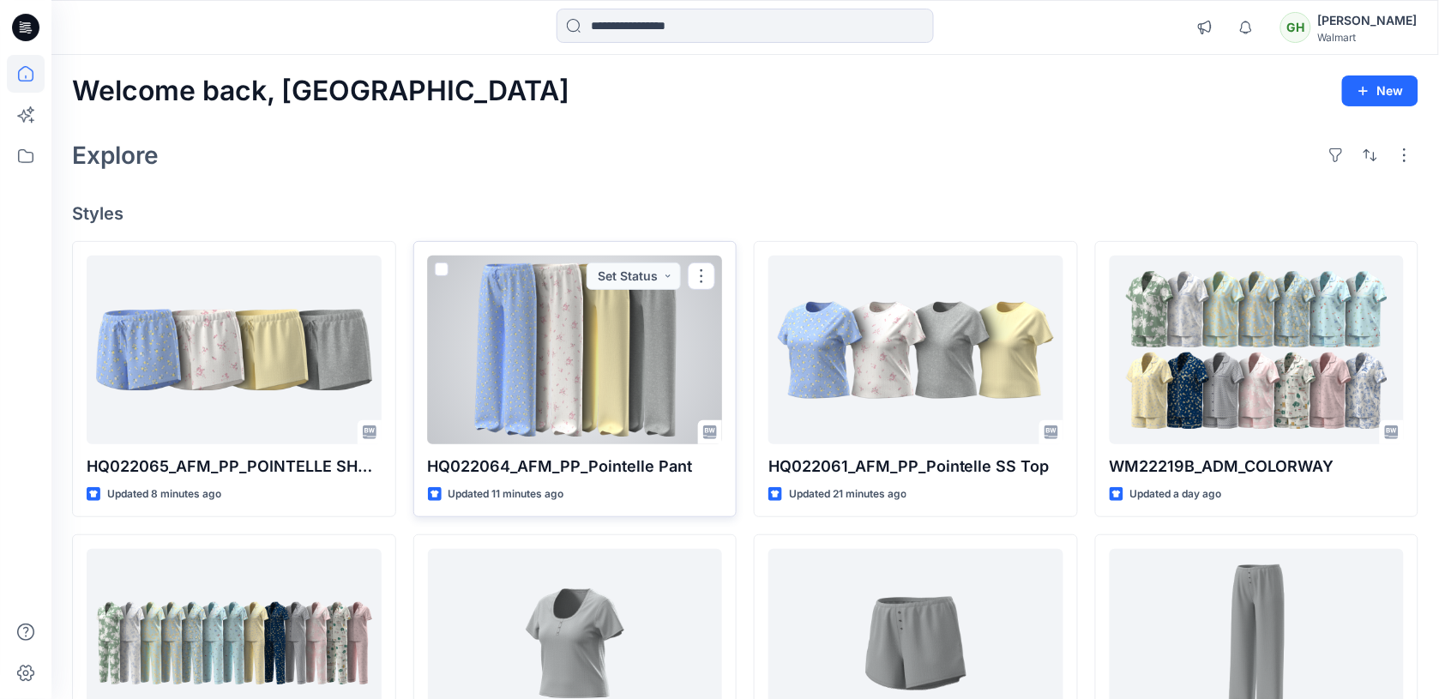
click at [452, 340] on div at bounding box center [575, 349] width 295 height 189
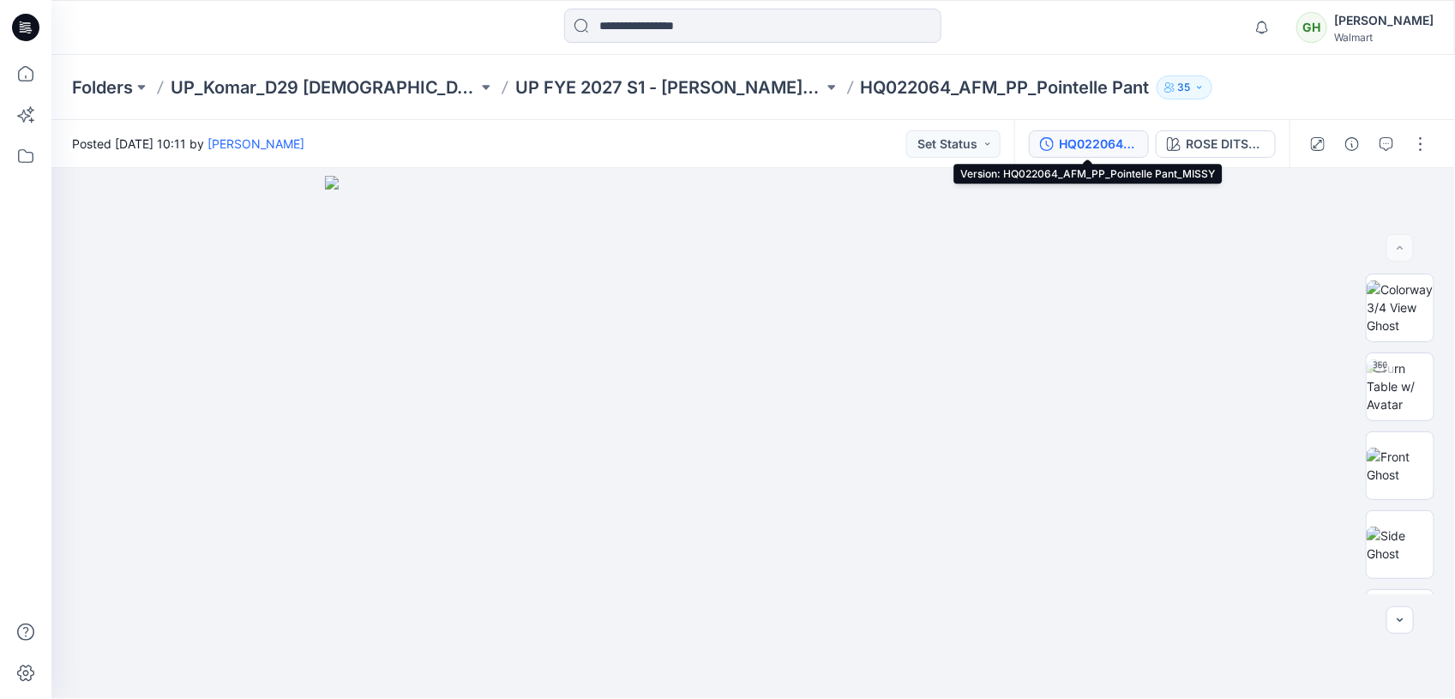
click at [1078, 143] on div "HQ022064_AFM_PP_Pointelle Pant_MISSY" at bounding box center [1098, 144] width 79 height 19
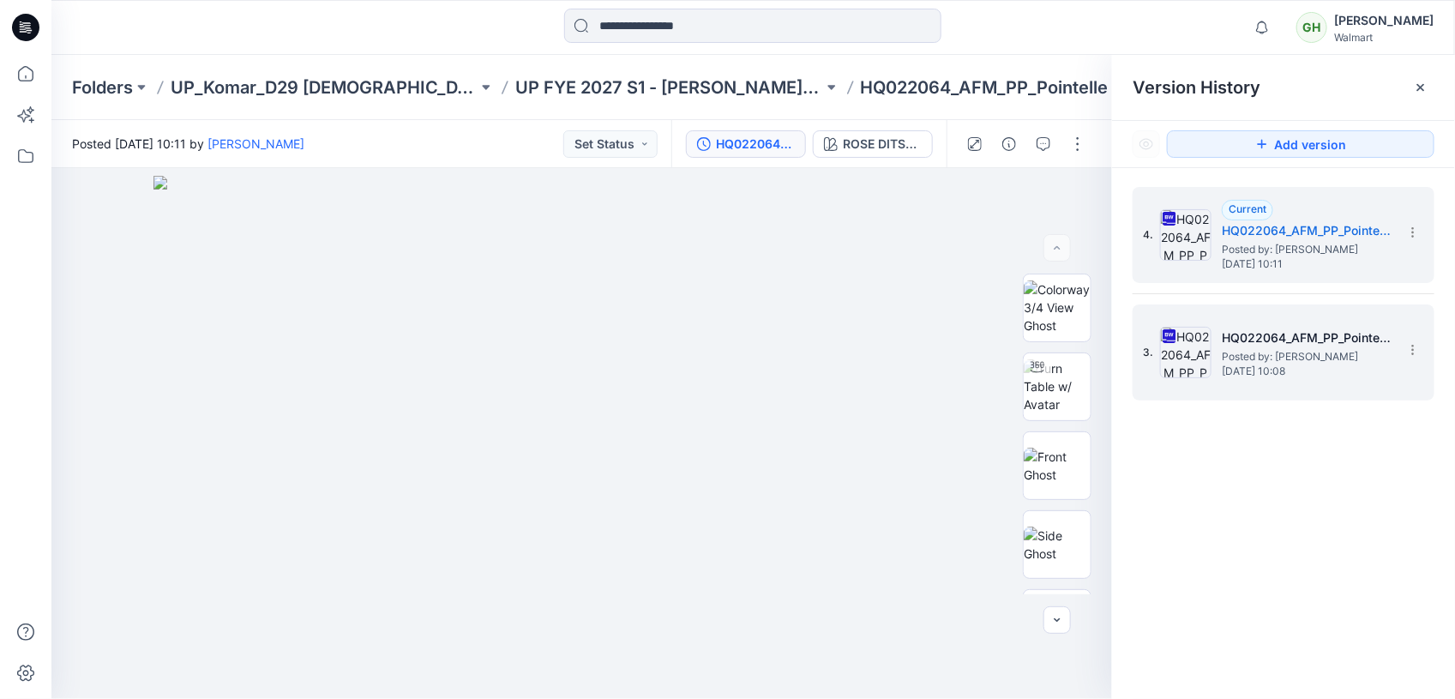
click at [1228, 353] on span "Posted by: [PERSON_NAME]" at bounding box center [1307, 356] width 171 height 17
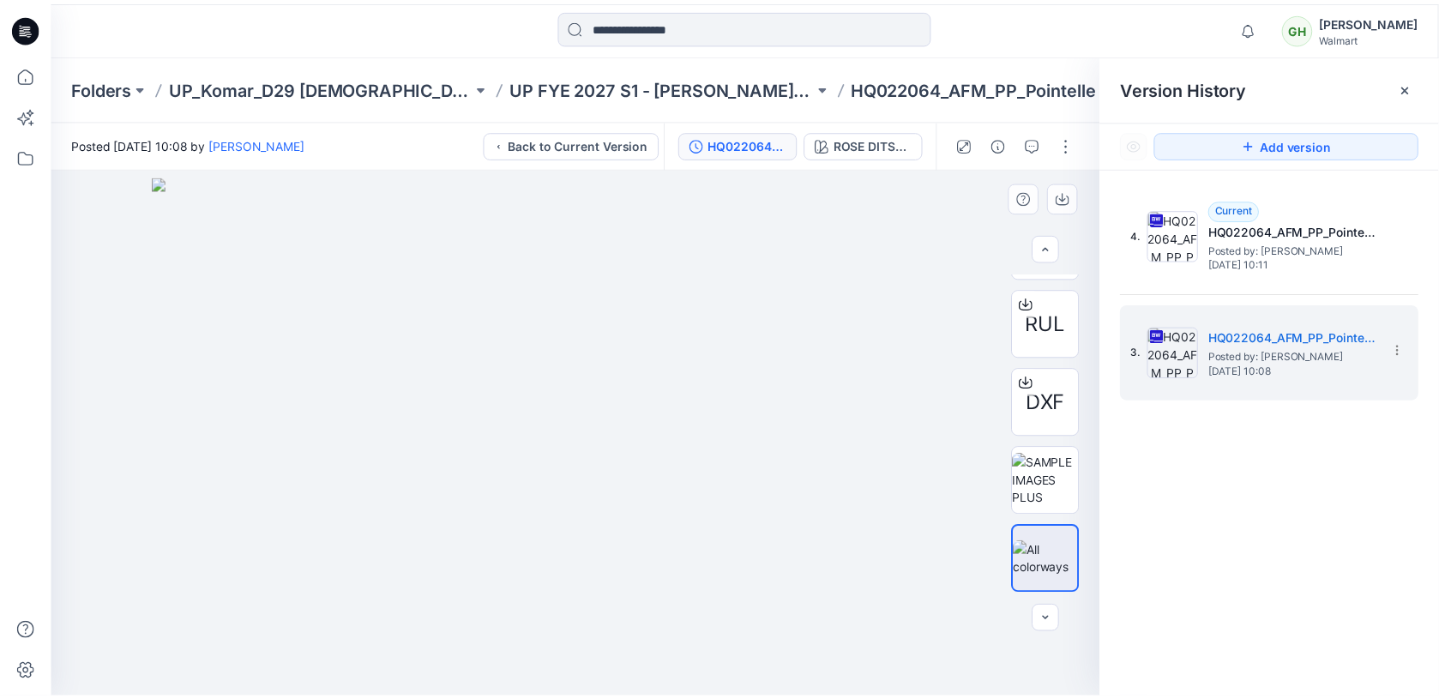
scroll to position [767, 0]
